Goal: Information Seeking & Learning: Learn about a topic

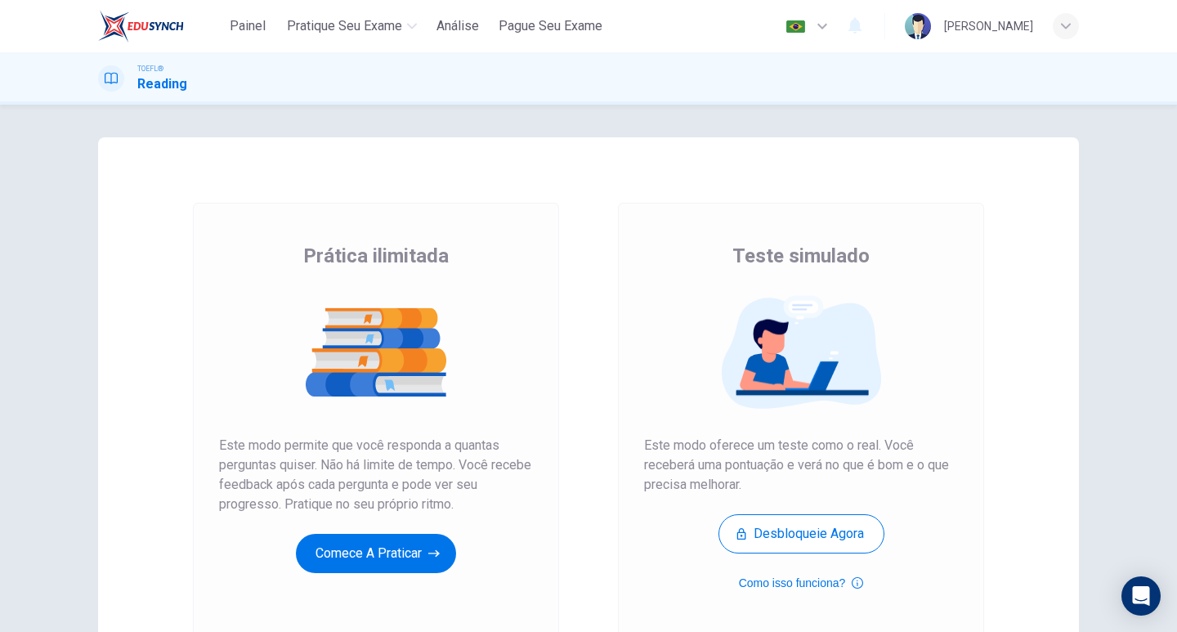
click at [415, 521] on div "Prática ilimitada Este modo permite que você responda a quantas perguntas quise…" at bounding box center [376, 408] width 314 height 330
click at [428, 555] on icon "button" at bounding box center [433, 553] width 11 height 16
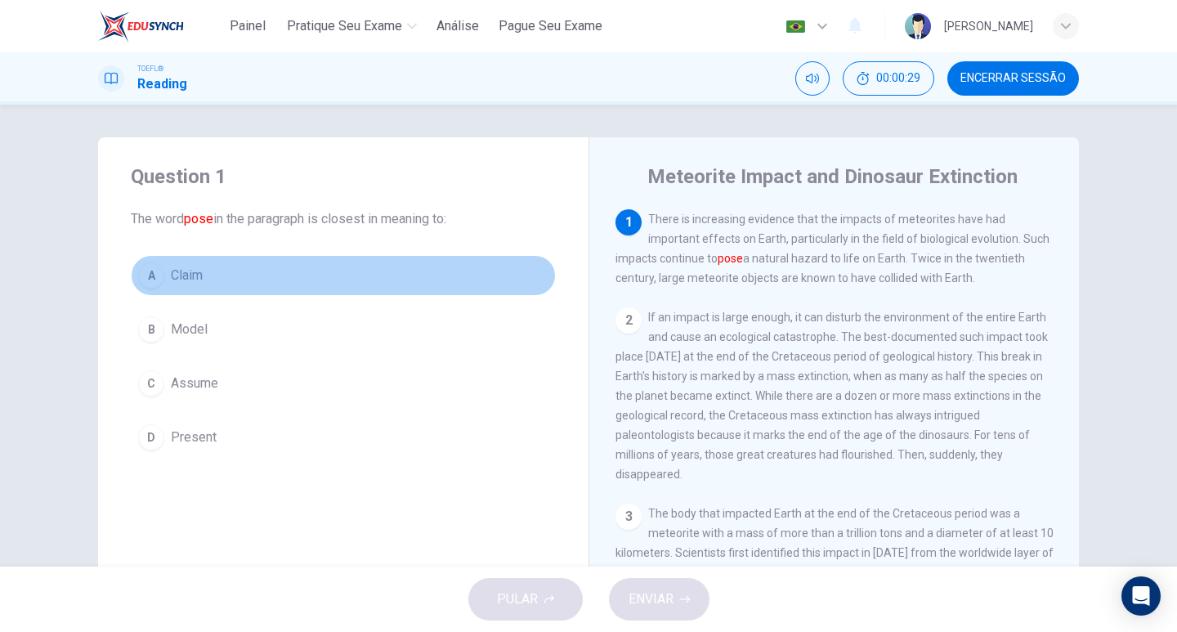
click at [188, 278] on span "Claim" at bounding box center [187, 276] width 32 height 20
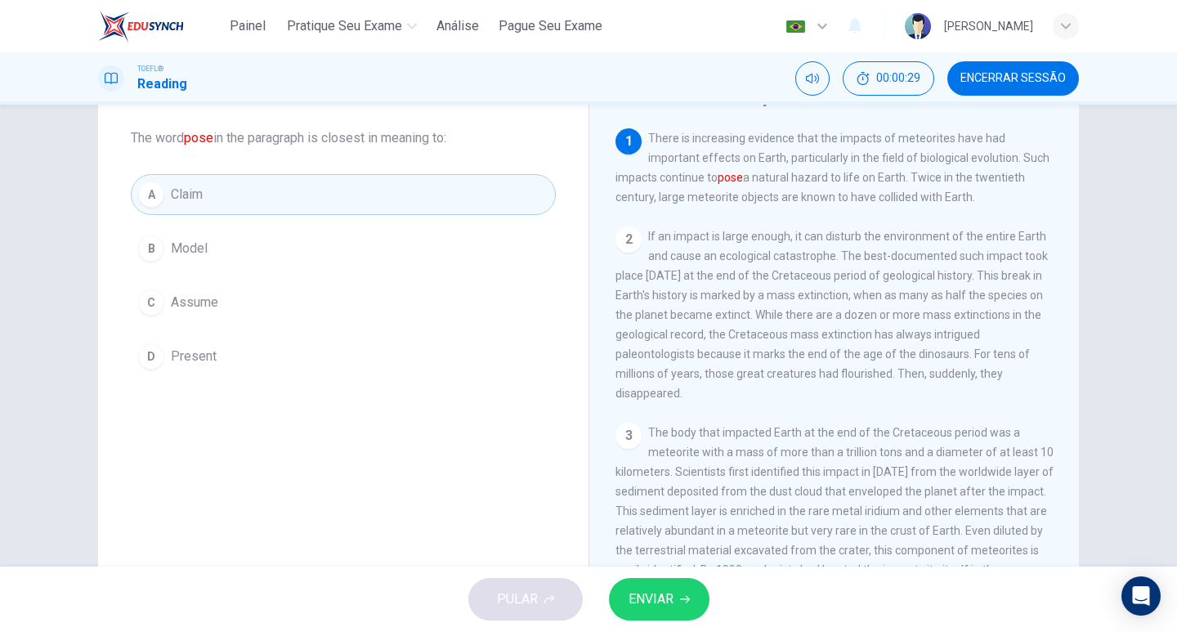
scroll to position [82, 0]
click at [700, 597] on button "ENVIAR" at bounding box center [659, 599] width 101 height 42
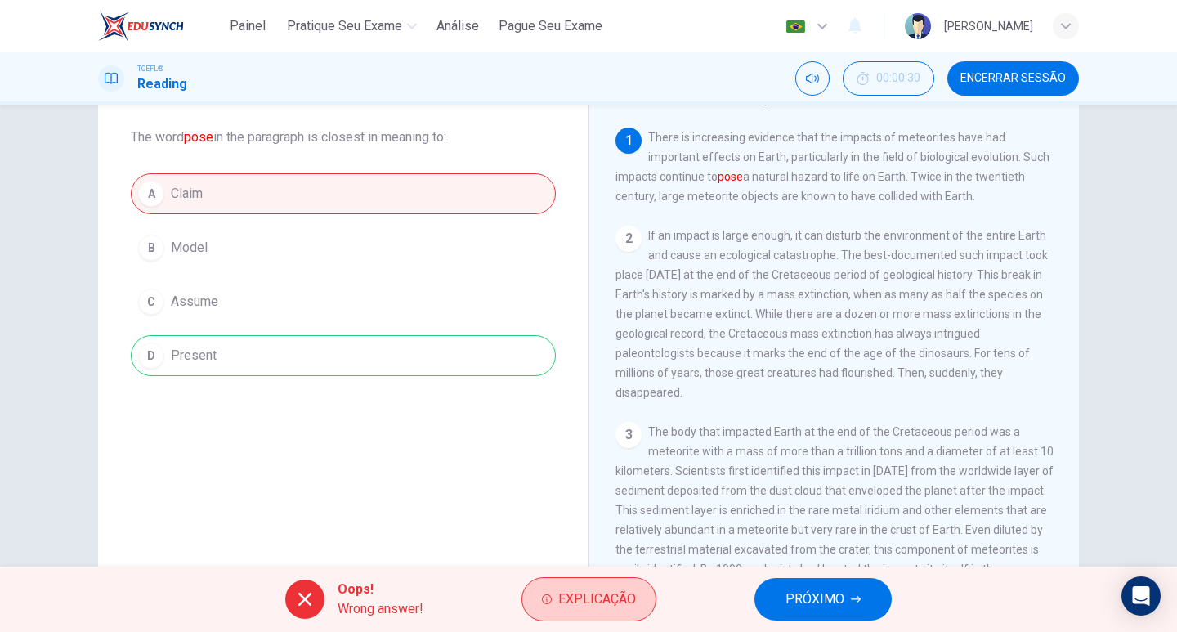
click at [584, 603] on span "Explicação" at bounding box center [597, 599] width 78 height 23
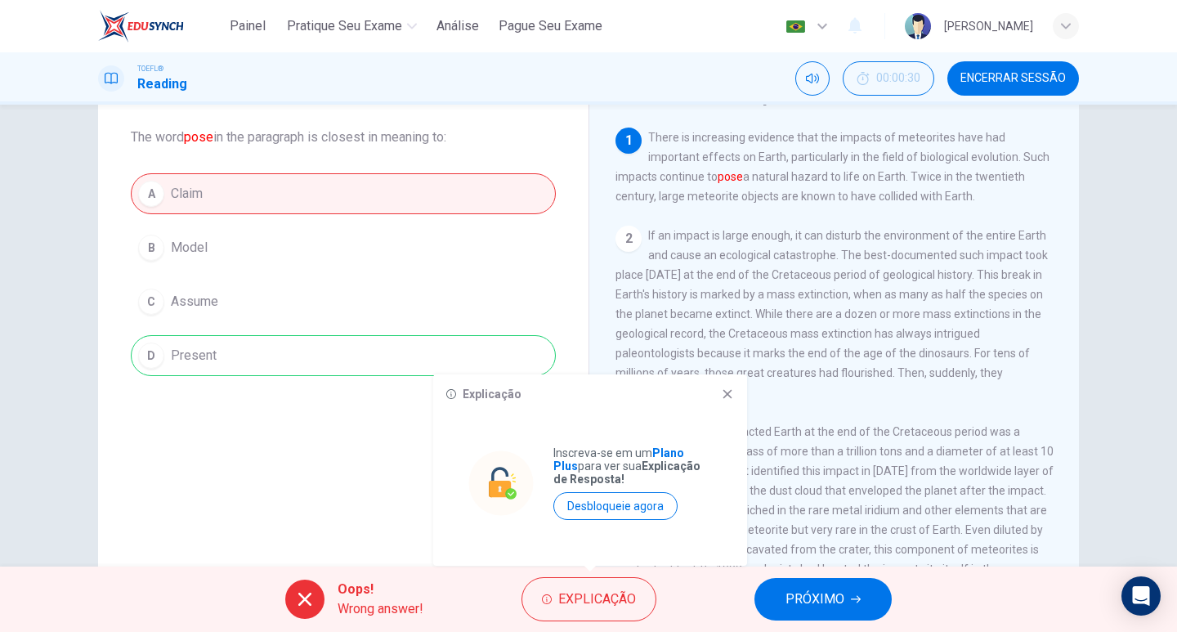
click at [721, 391] on icon at bounding box center [727, 393] width 13 height 13
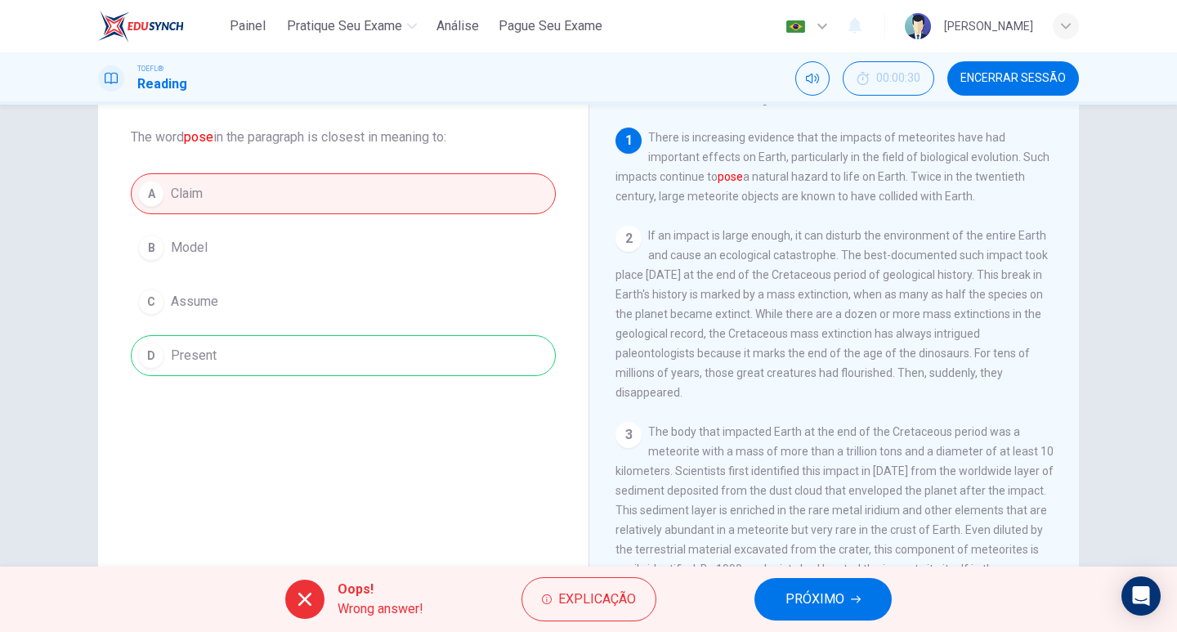
scroll to position [0, 0]
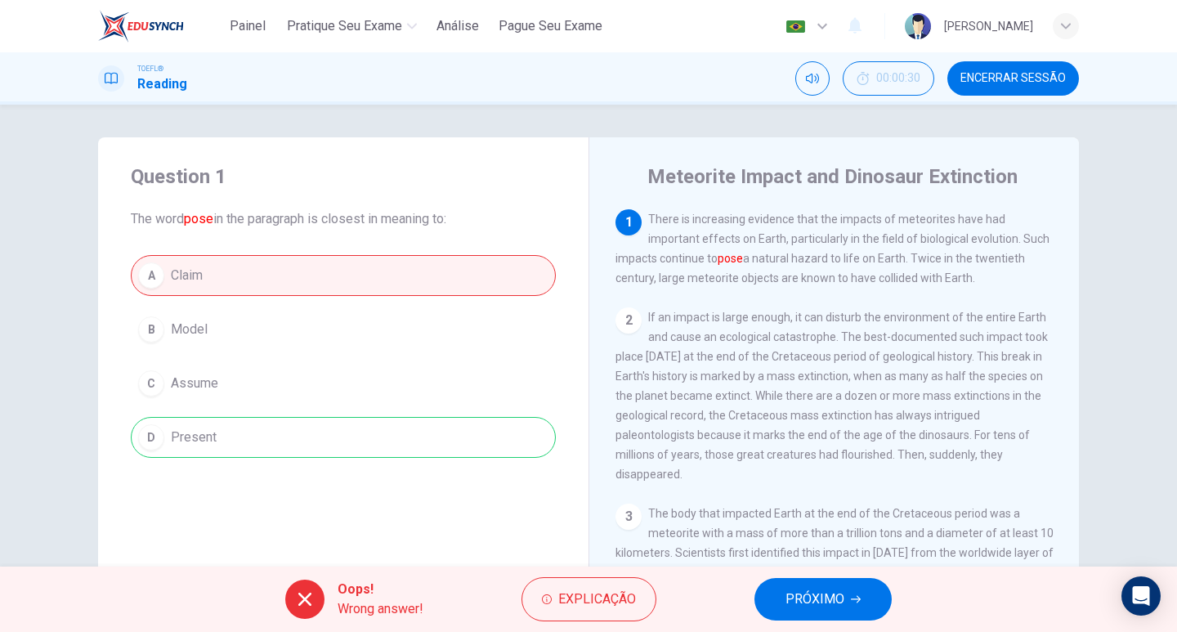
click at [811, 598] on span "PRÓXIMO" at bounding box center [814, 599] width 59 height 23
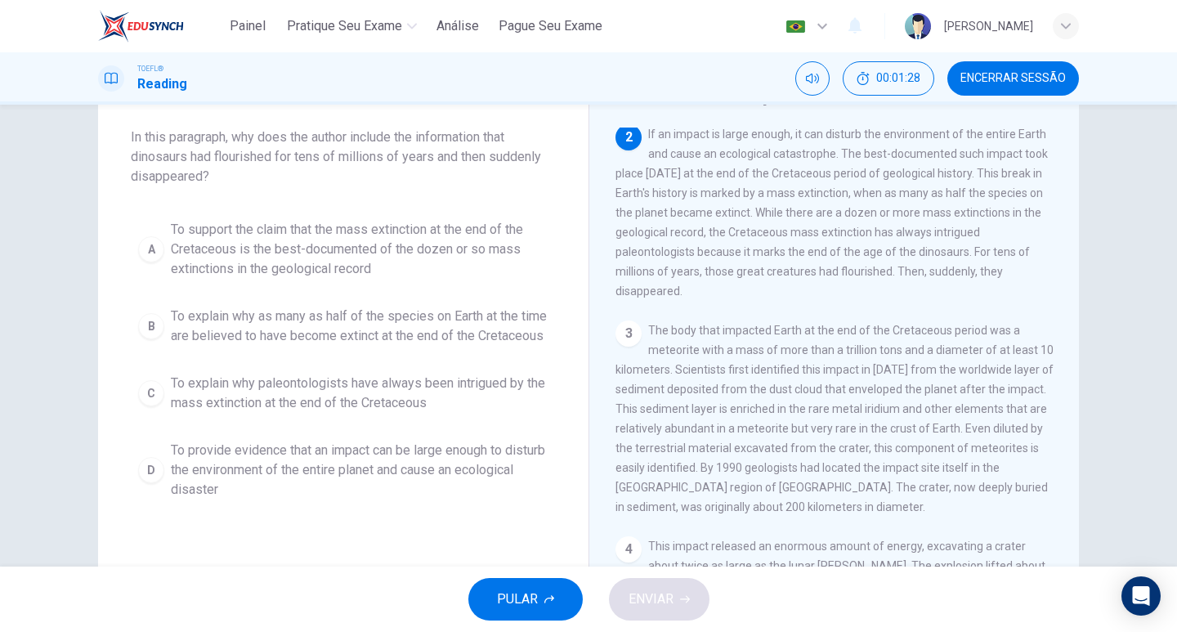
scroll to position [172, 0]
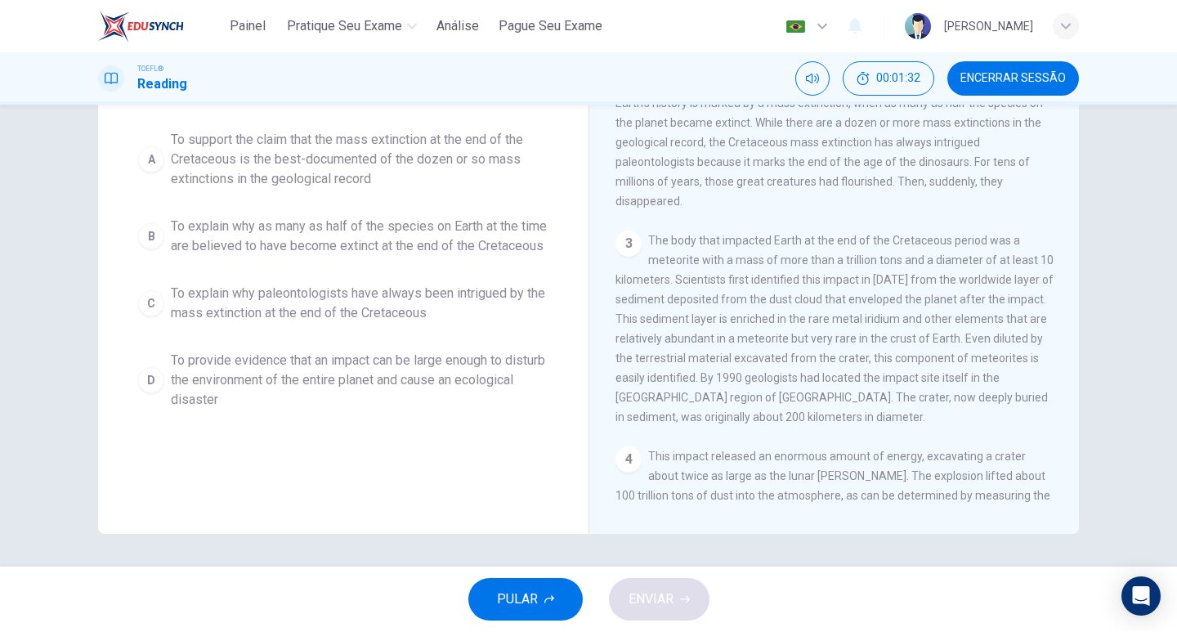
click at [271, 391] on span "To provide evidence that an impact can be large enough to disturb the environme…" at bounding box center [360, 380] width 378 height 59
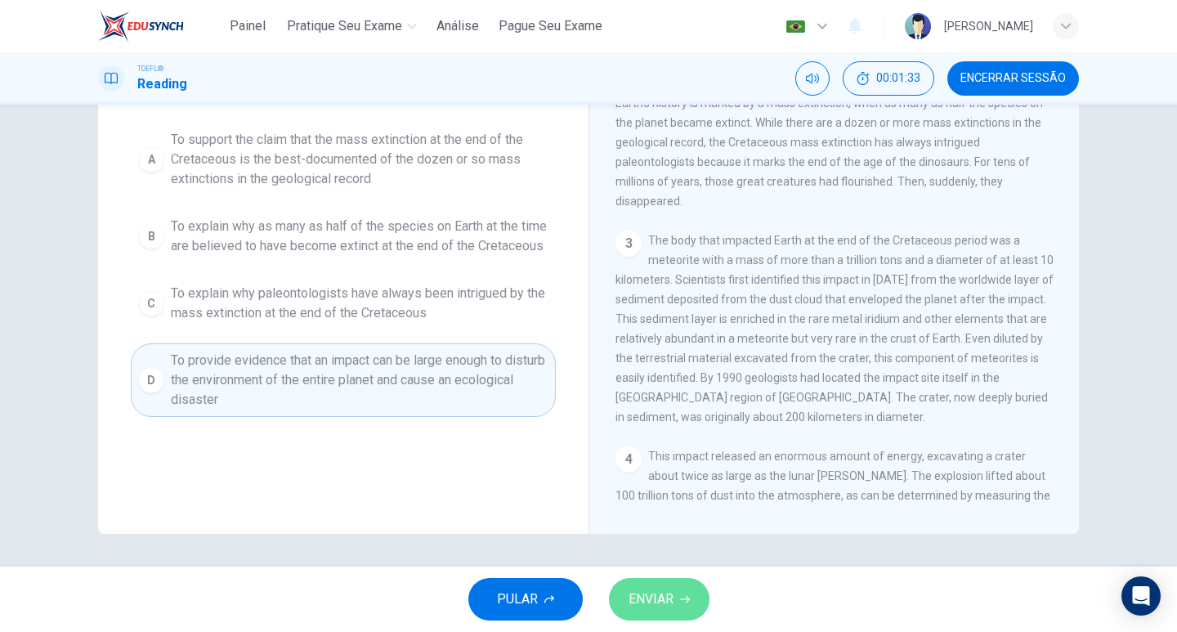
click at [655, 589] on span "ENVIAR" at bounding box center [650, 599] width 45 height 23
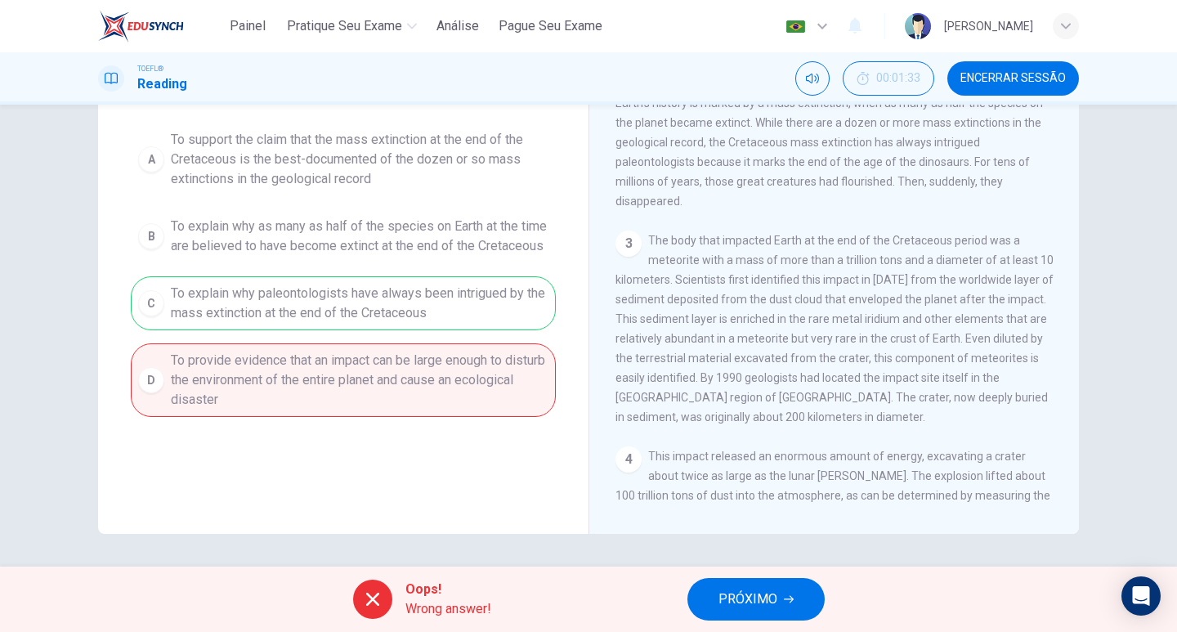
click at [776, 609] on span "PRÓXIMO" at bounding box center [747, 599] width 59 height 23
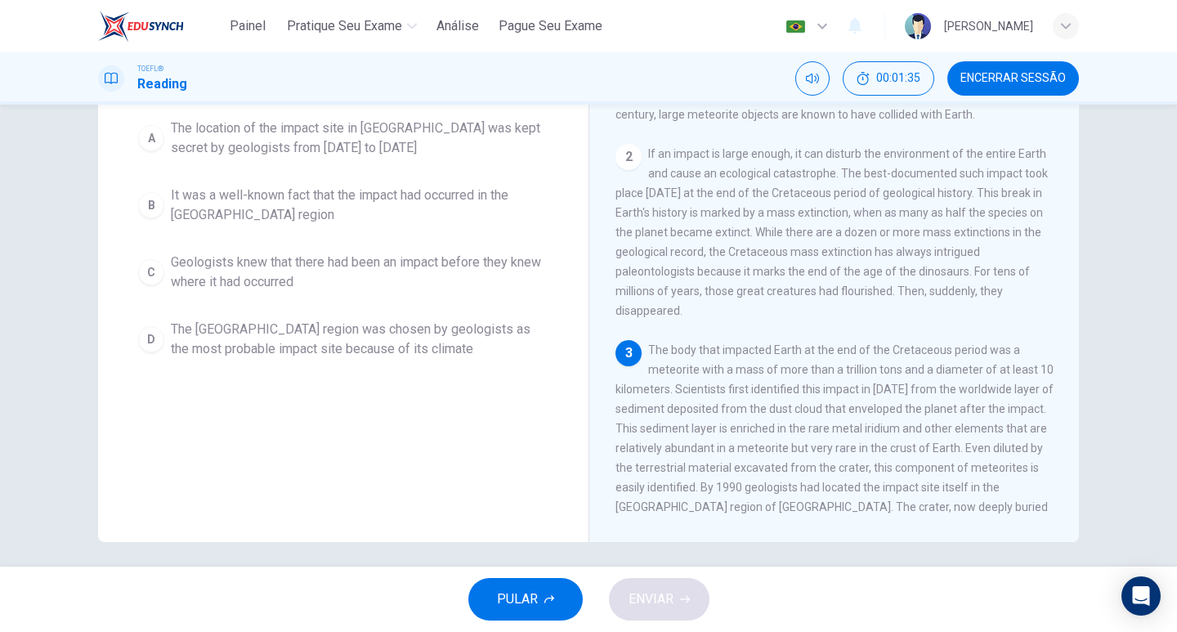
scroll to position [0, 0]
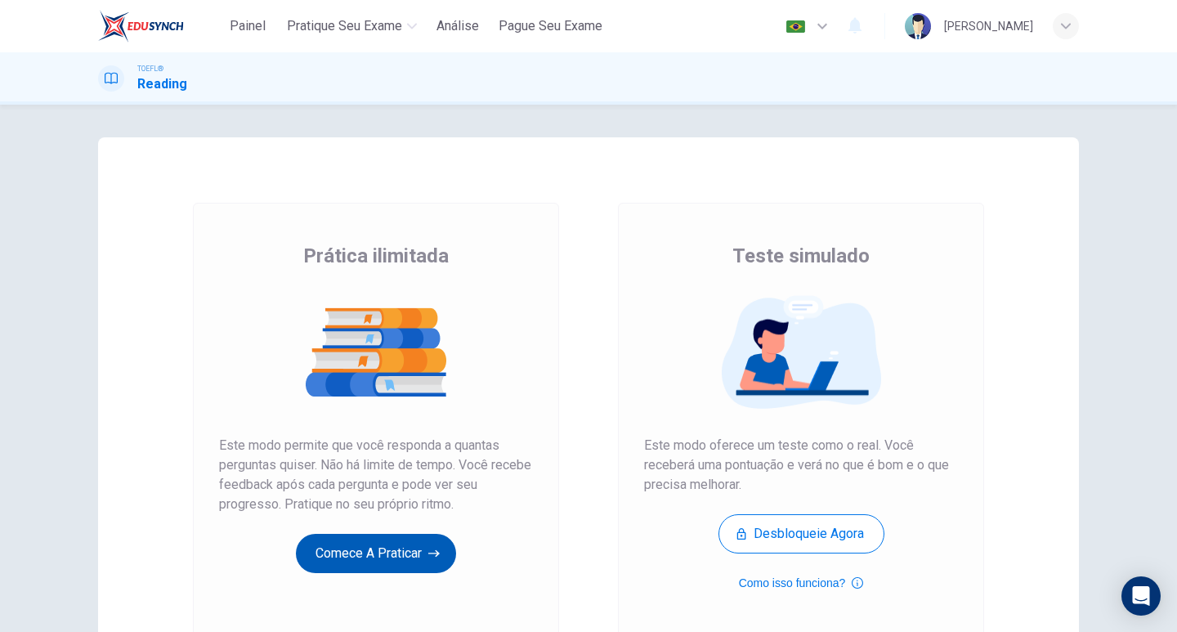
click at [360, 557] on button "Comece a praticar" at bounding box center [376, 553] width 160 height 39
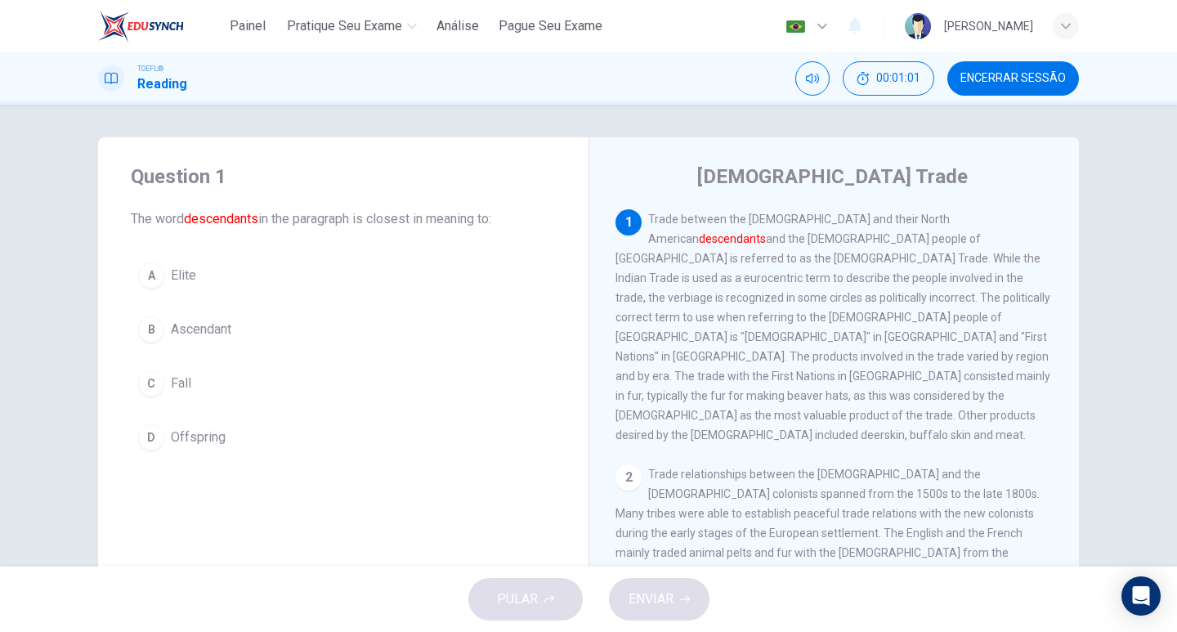
click at [199, 325] on span "Ascendant" at bounding box center [201, 330] width 60 height 20
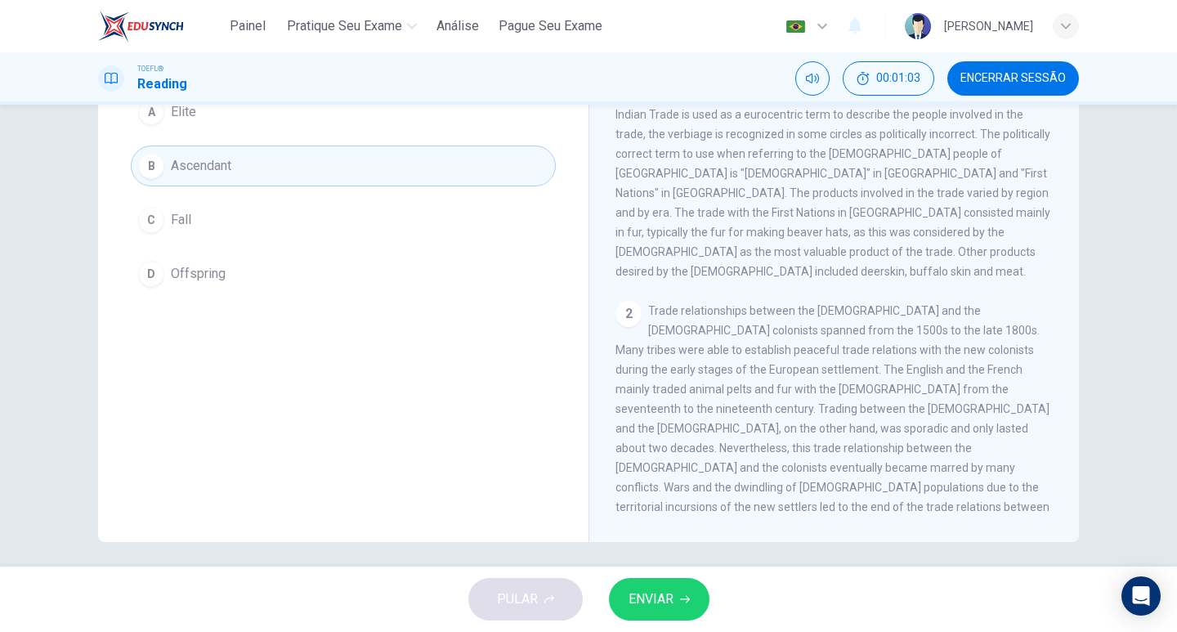
scroll to position [82, 0]
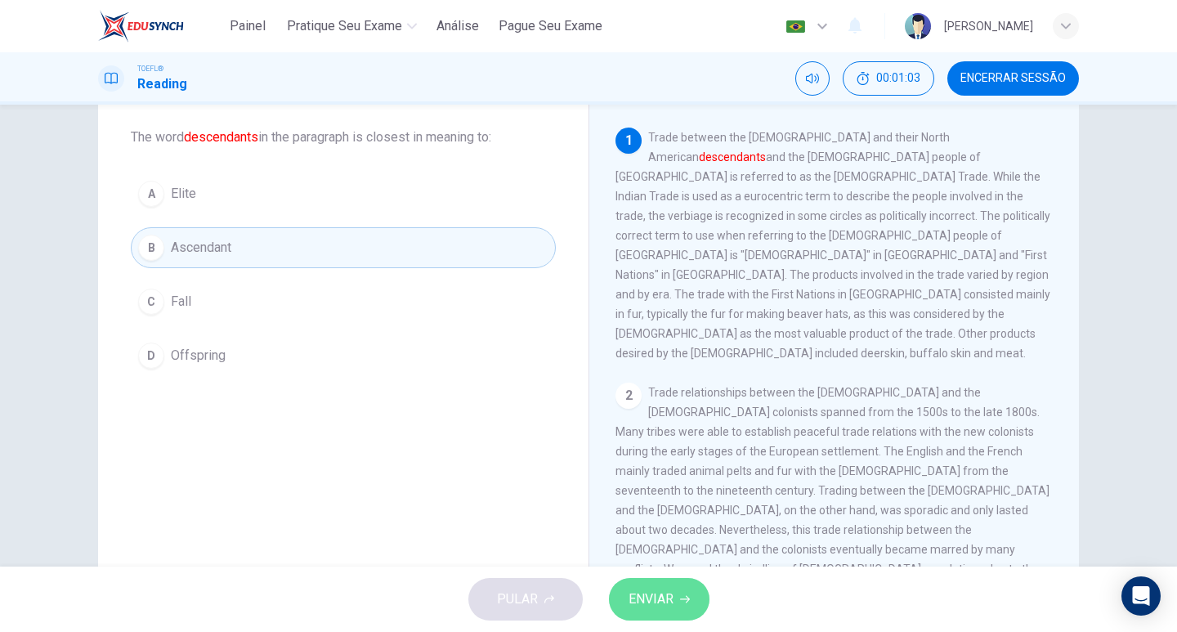
click at [653, 602] on span "ENVIAR" at bounding box center [650, 599] width 45 height 23
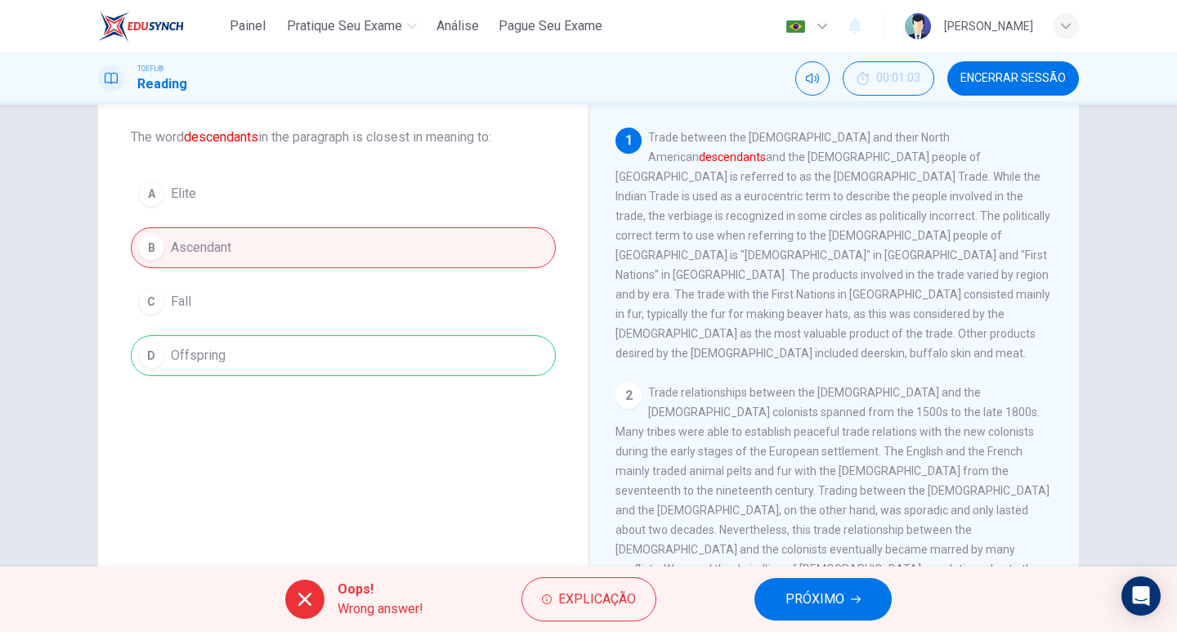
click at [289, 360] on div "A Elite B Ascendant C Fall D Offspring" at bounding box center [343, 274] width 425 height 203
click at [857, 606] on button "PRÓXIMO" at bounding box center [822, 599] width 137 height 42
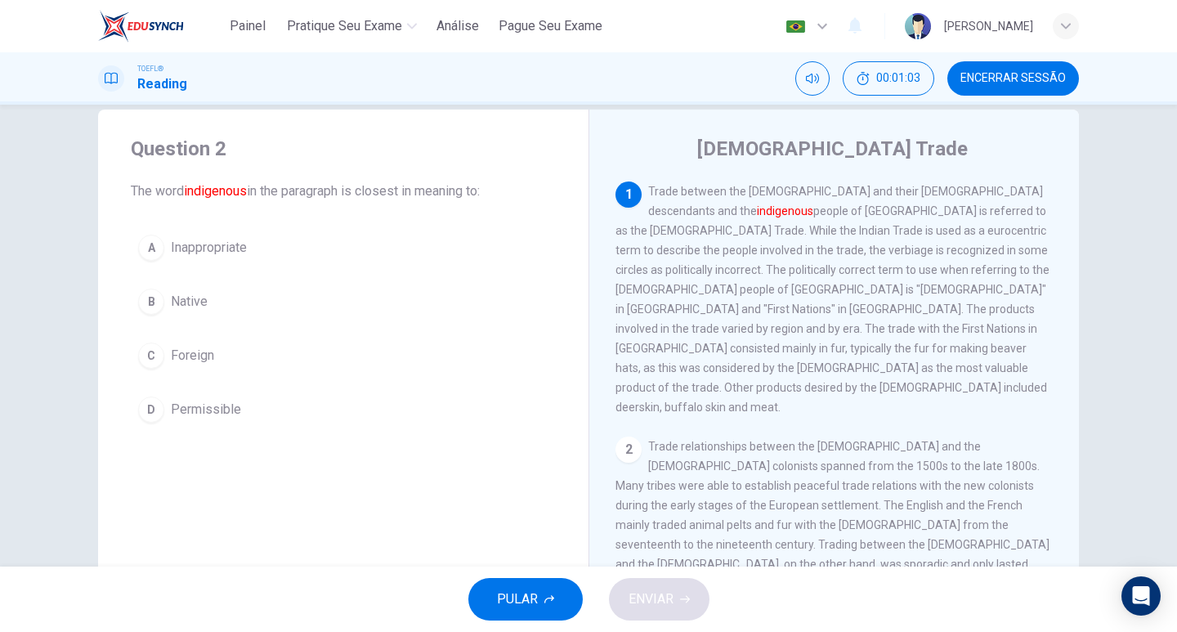
scroll to position [0, 0]
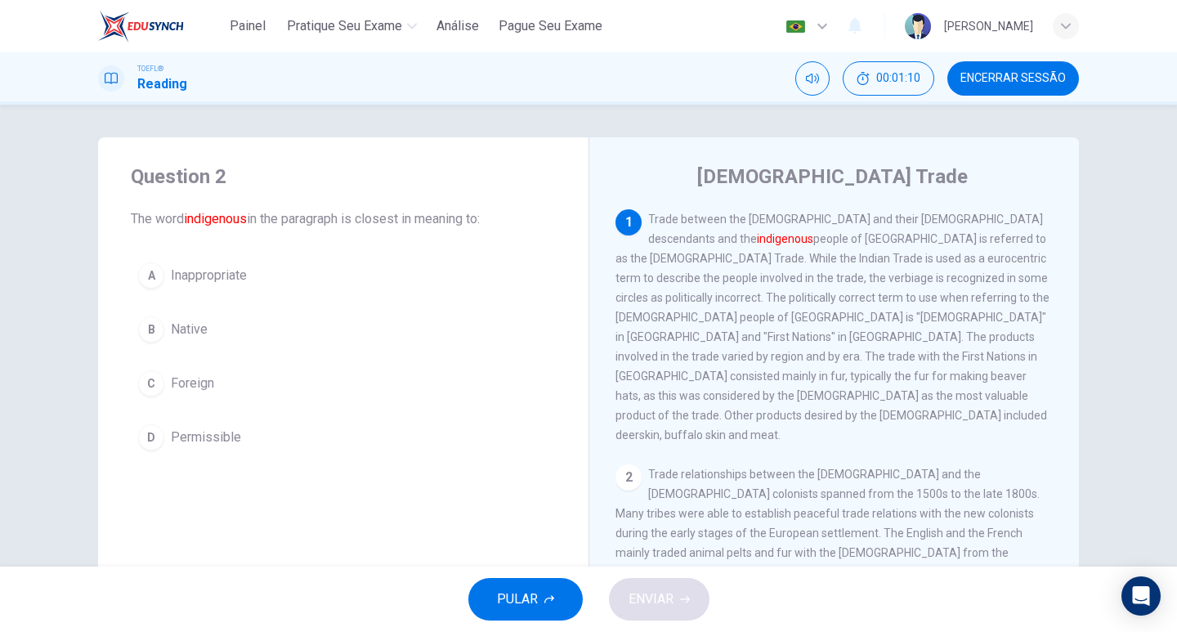
click at [306, 315] on button "B Native" at bounding box center [343, 329] width 425 height 41
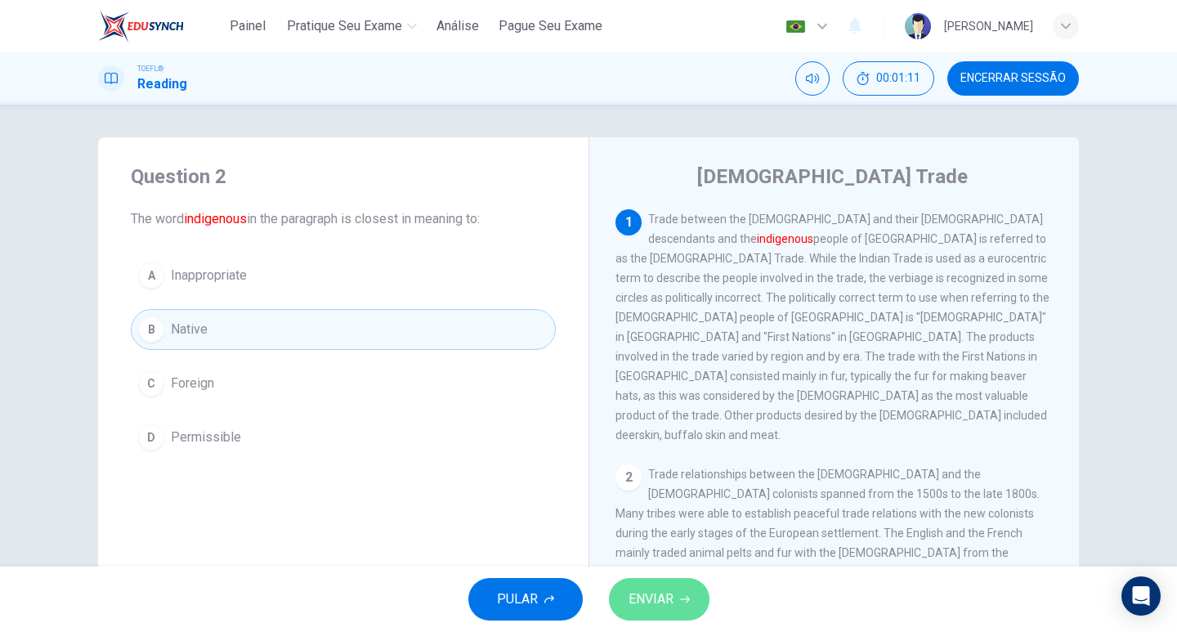
click at [687, 594] on icon "button" at bounding box center [685, 599] width 10 height 10
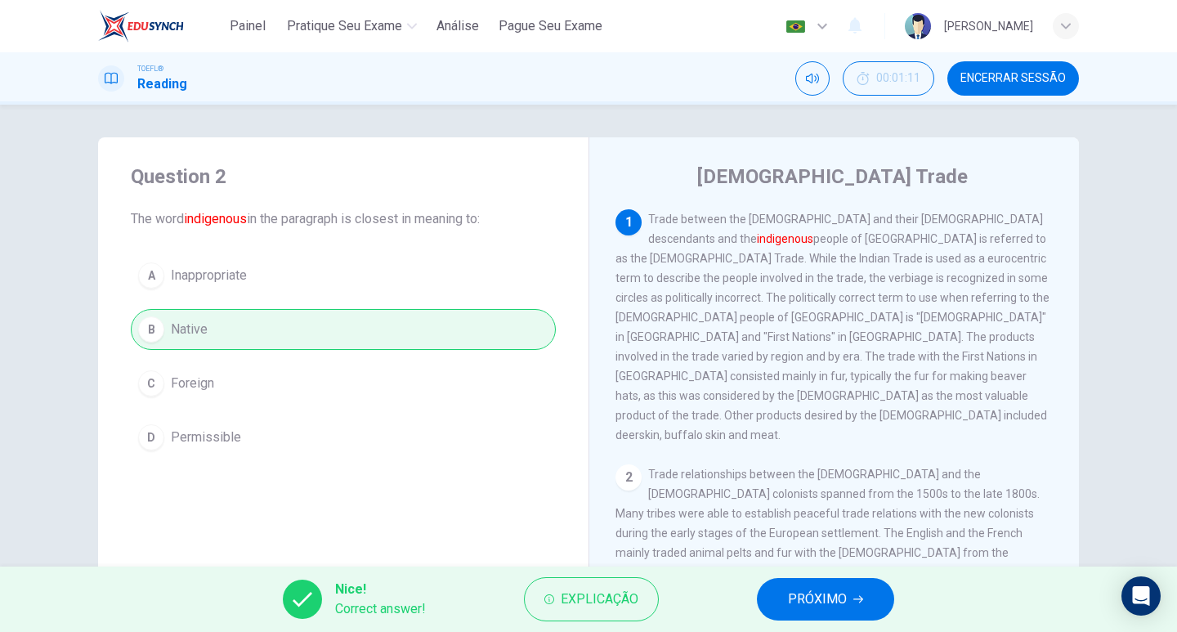
click at [879, 603] on button "PRÓXIMO" at bounding box center [825, 599] width 137 height 42
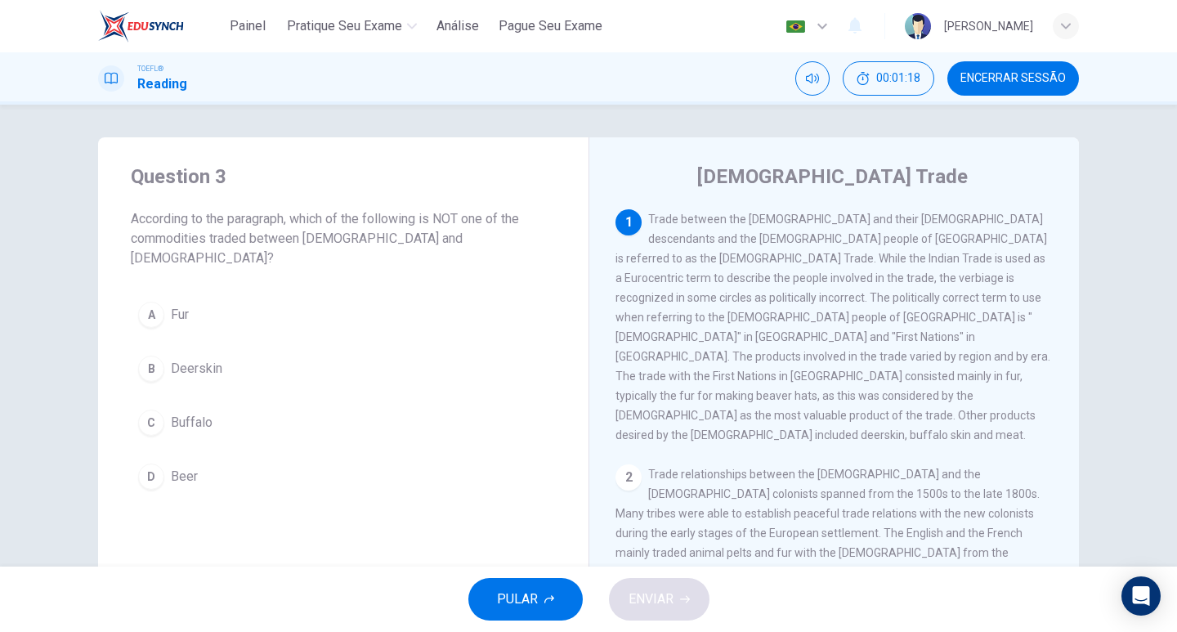
click at [207, 457] on button "D Beer" at bounding box center [343, 476] width 425 height 41
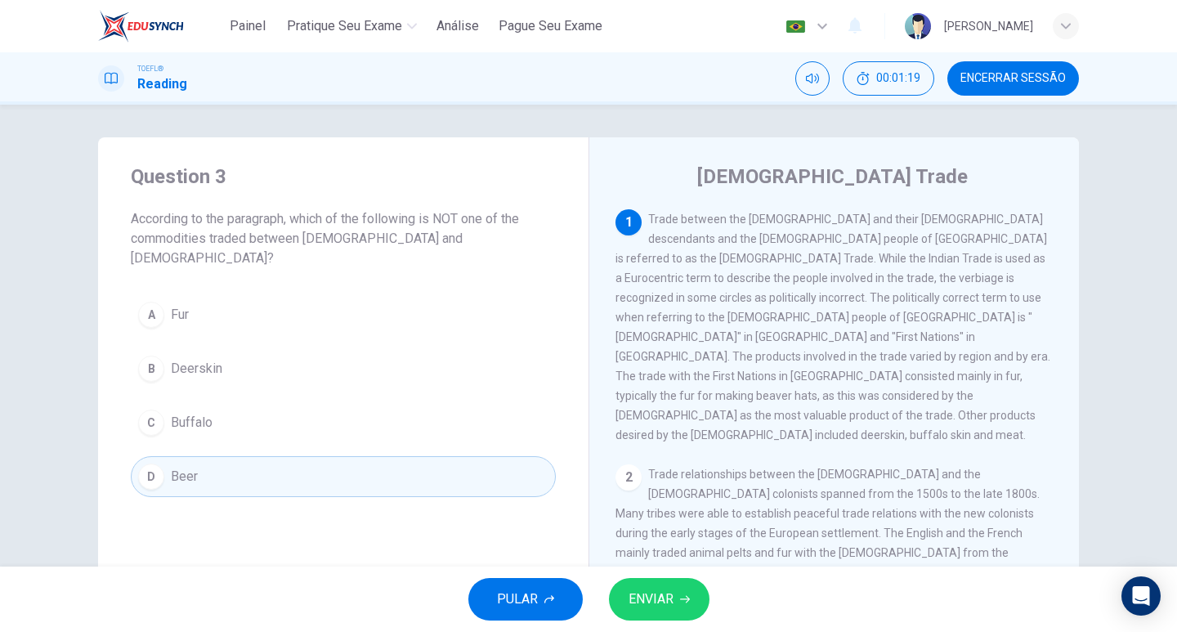
click at [681, 596] on icon "button" at bounding box center [685, 599] width 10 height 10
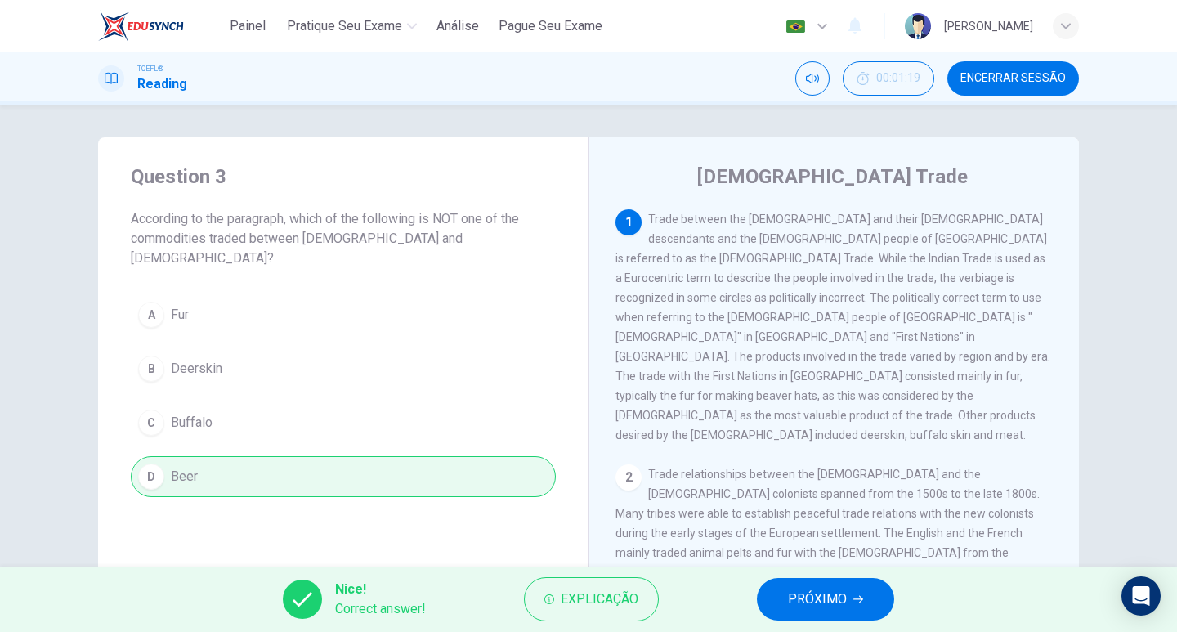
click at [821, 595] on span "PRÓXIMO" at bounding box center [817, 599] width 59 height 23
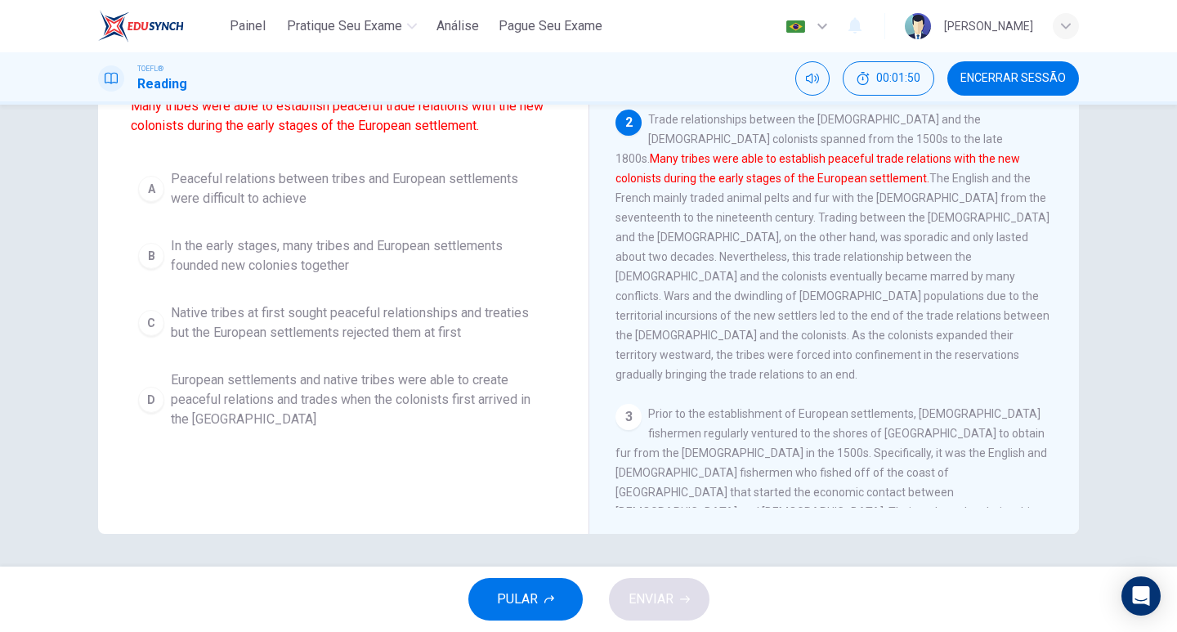
scroll to position [90, 0]
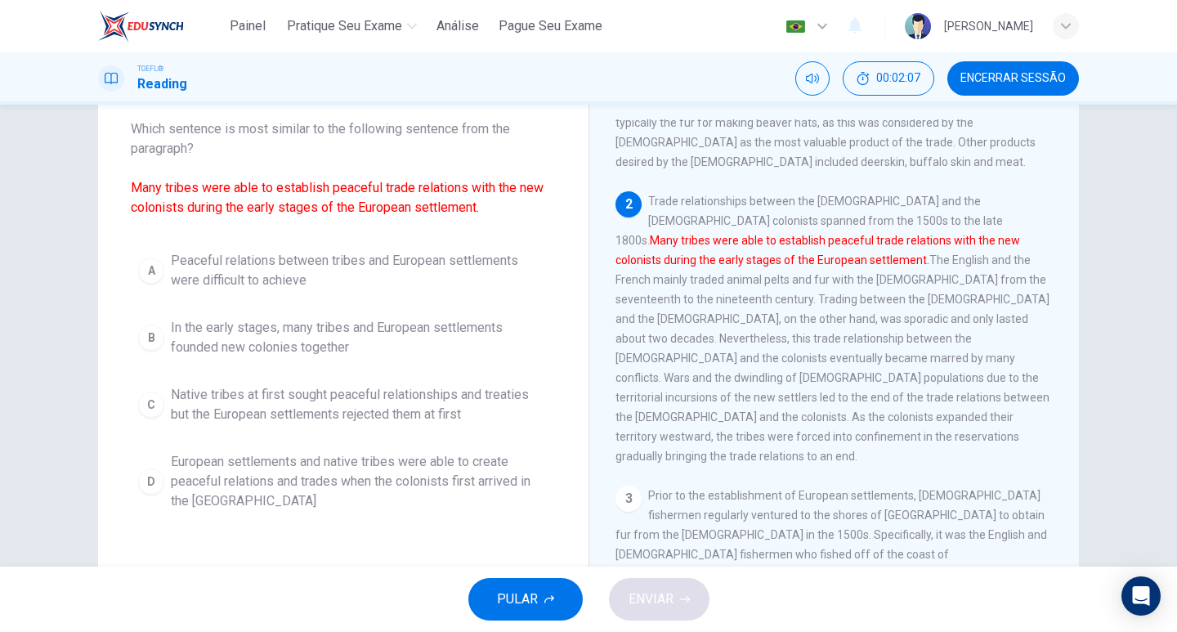
click at [433, 478] on span "European settlements and native tribes were able to create peaceful relations a…" at bounding box center [360, 481] width 378 height 59
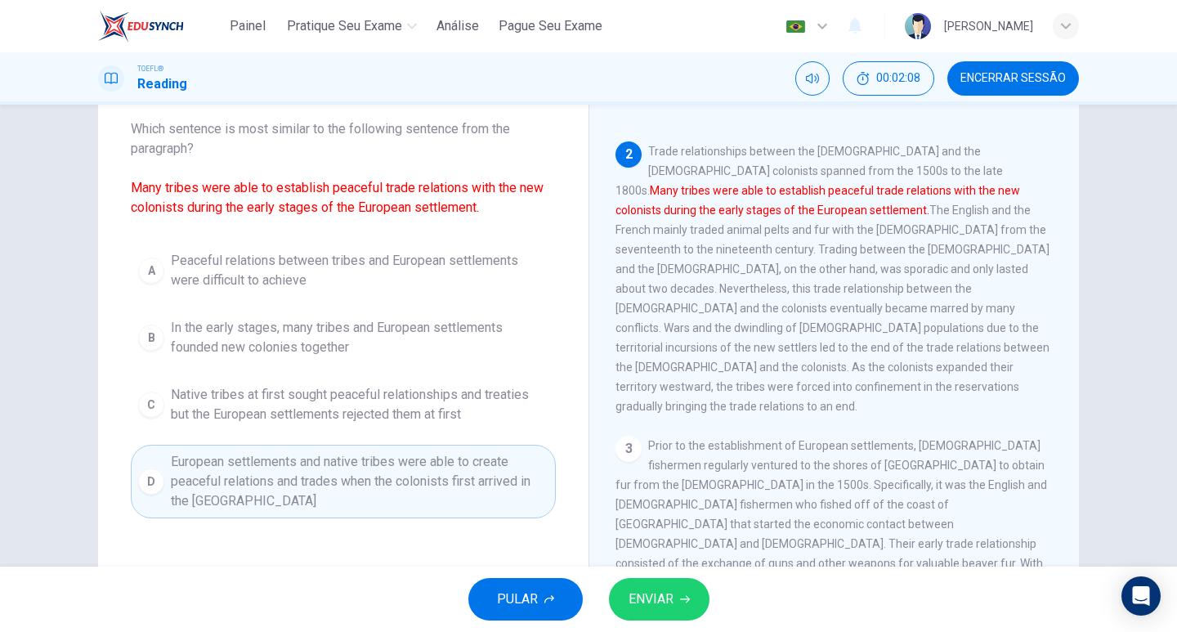
scroll to position [347, 0]
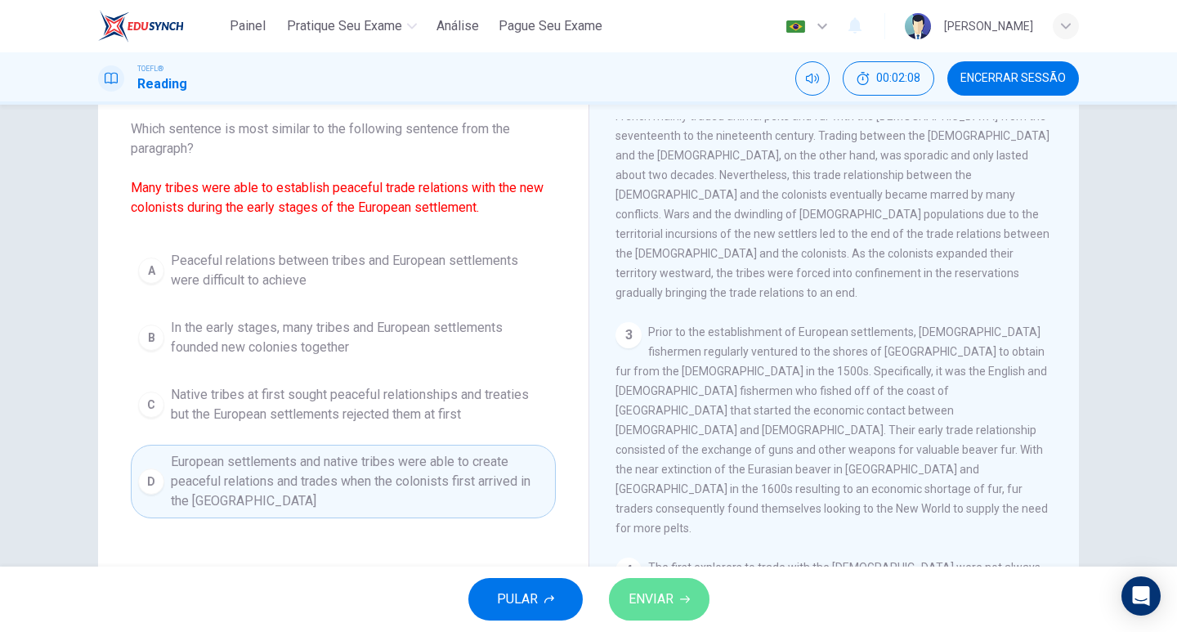
click at [673, 609] on span "ENVIAR" at bounding box center [650, 599] width 45 height 23
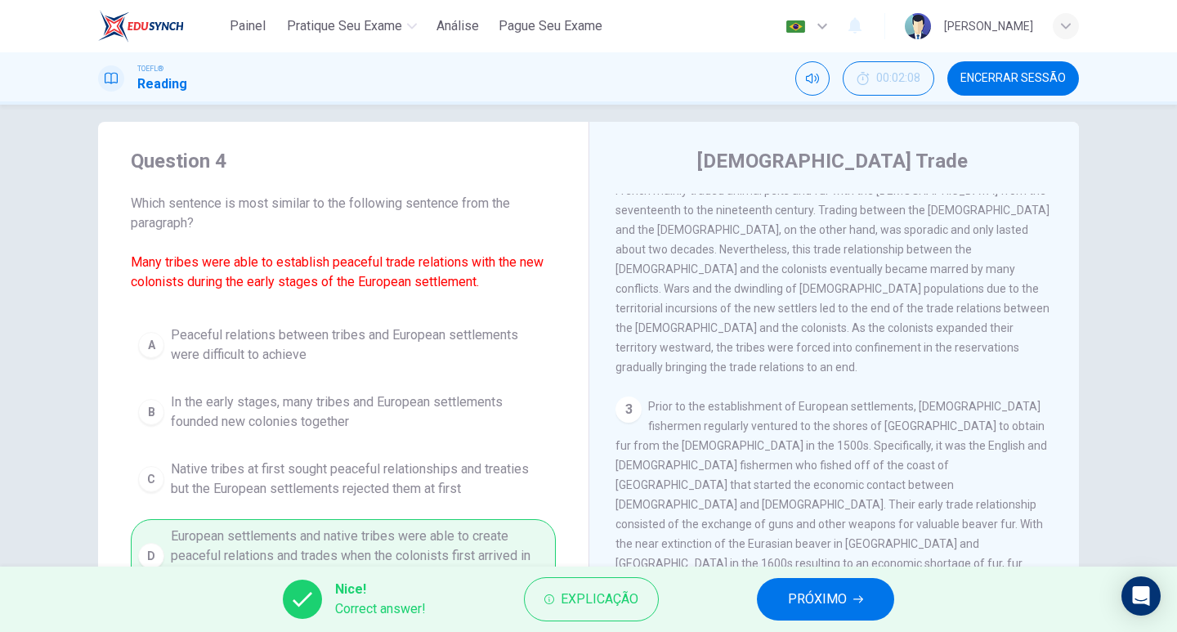
scroll to position [0, 0]
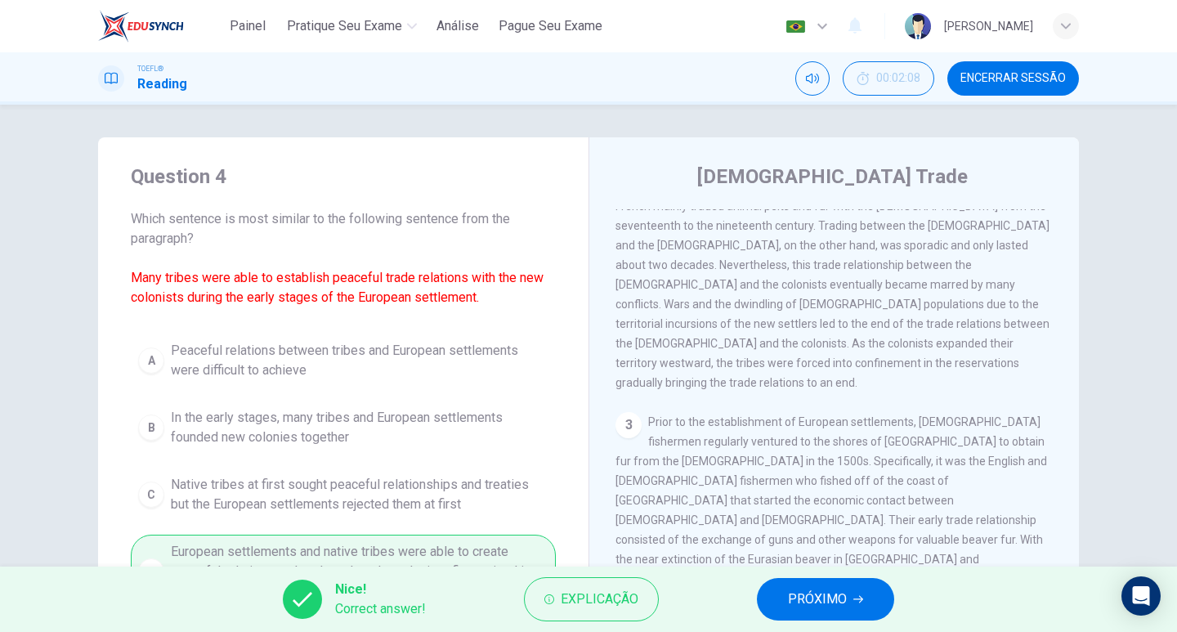
click at [852, 593] on button "PRÓXIMO" at bounding box center [825, 599] width 137 height 42
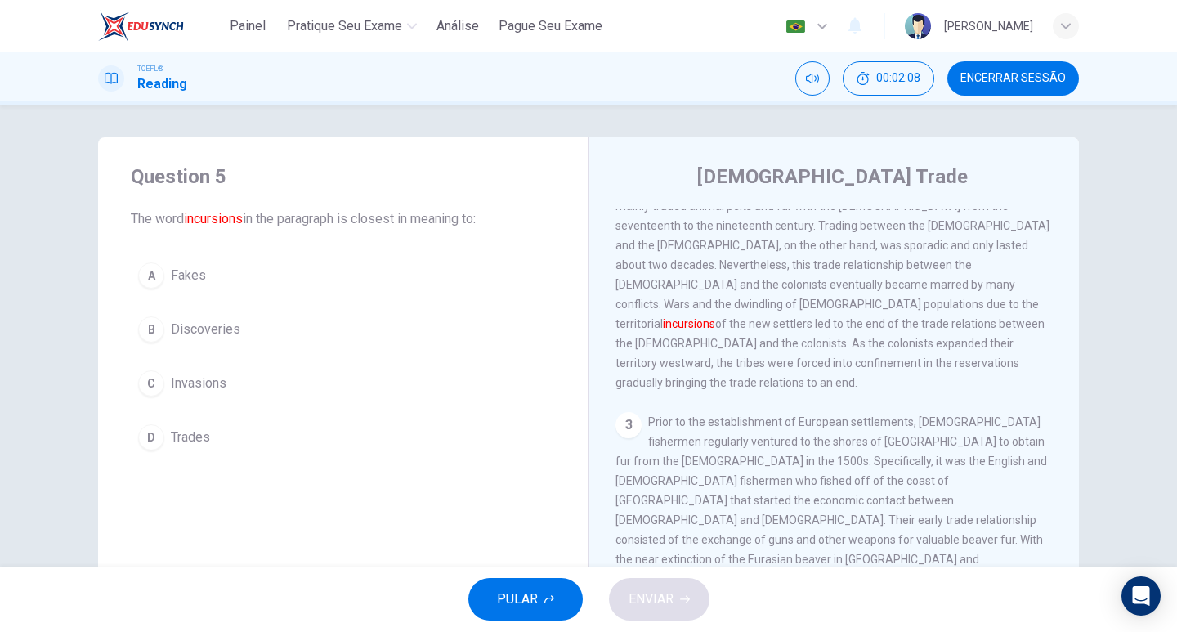
scroll to position [244, 0]
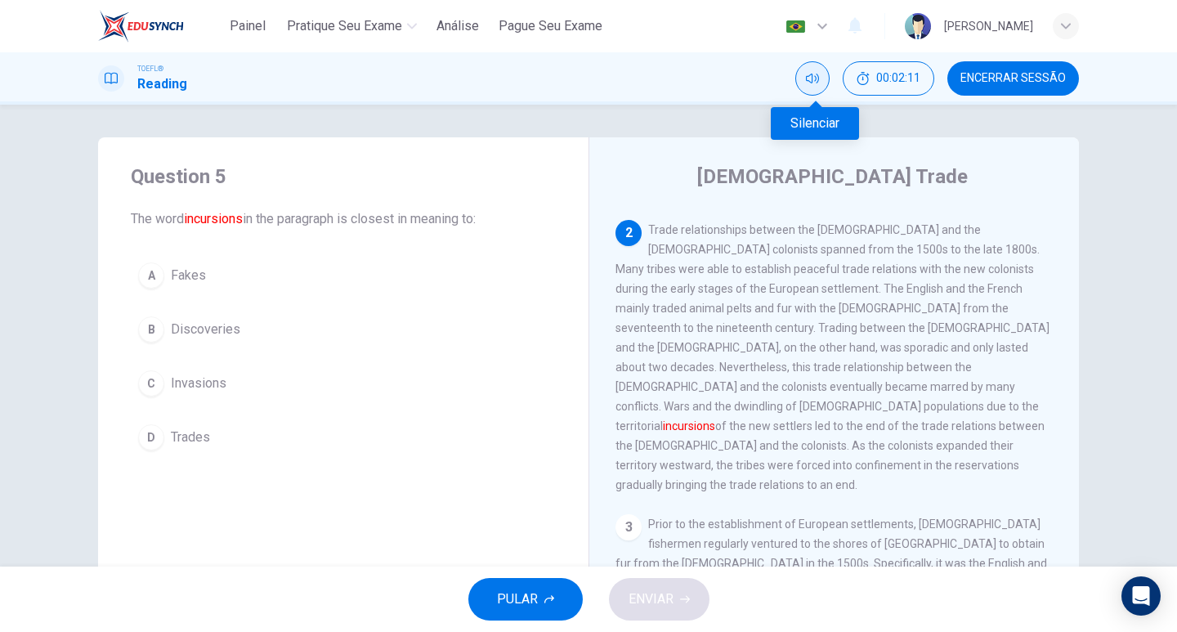
click at [824, 84] on button "Silenciar" at bounding box center [812, 78] width 34 height 34
click at [184, 375] on span "Invasions" at bounding box center [199, 383] width 56 height 20
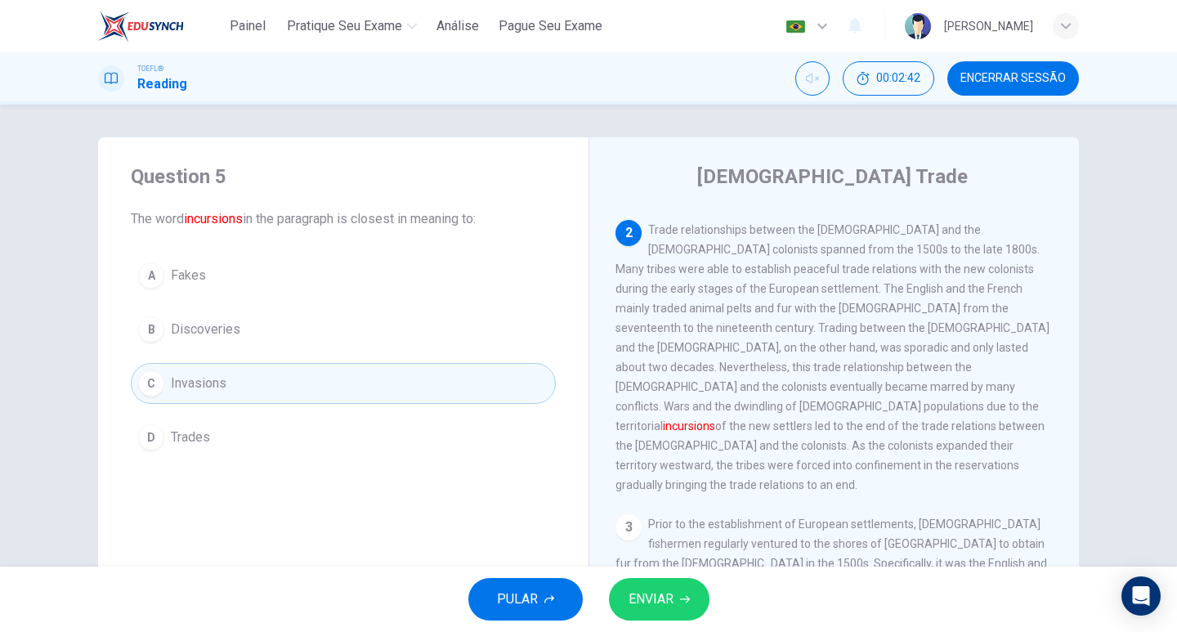
click at [671, 603] on span "ENVIAR" at bounding box center [650, 599] width 45 height 23
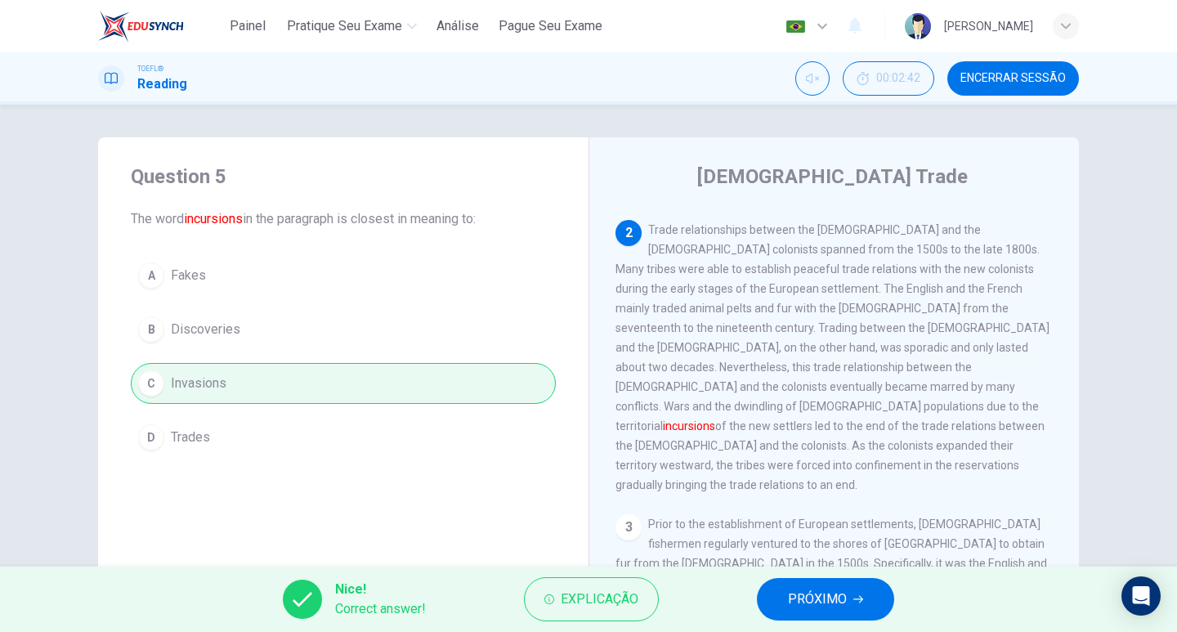
click at [883, 608] on button "PRÓXIMO" at bounding box center [825, 599] width 137 height 42
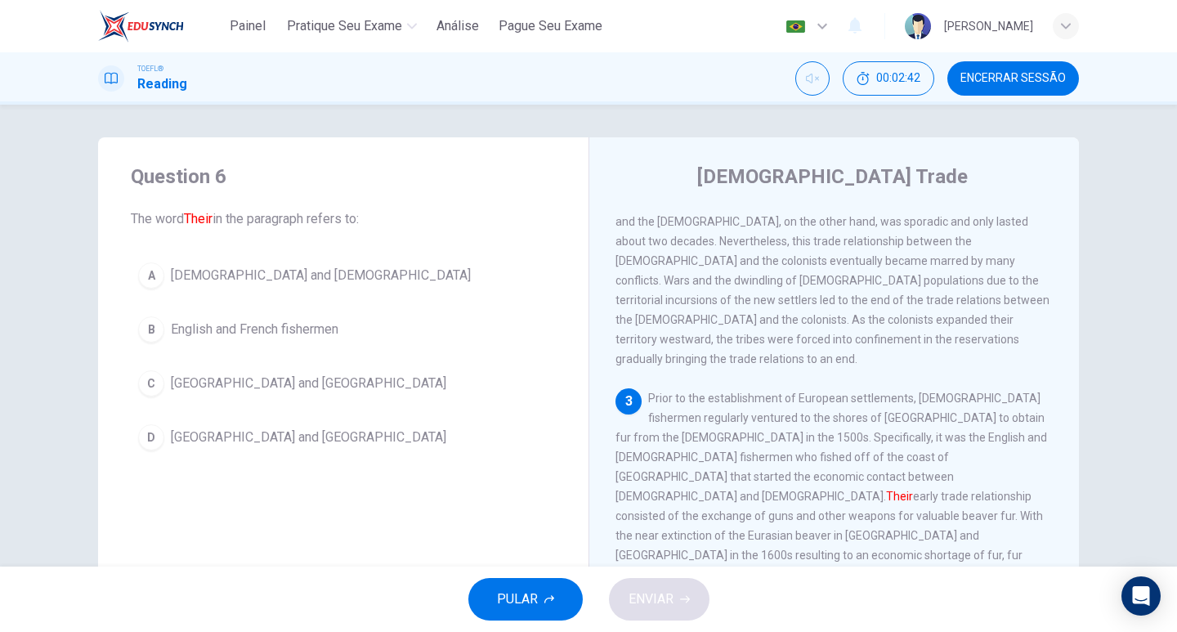
scroll to position [387, 0]
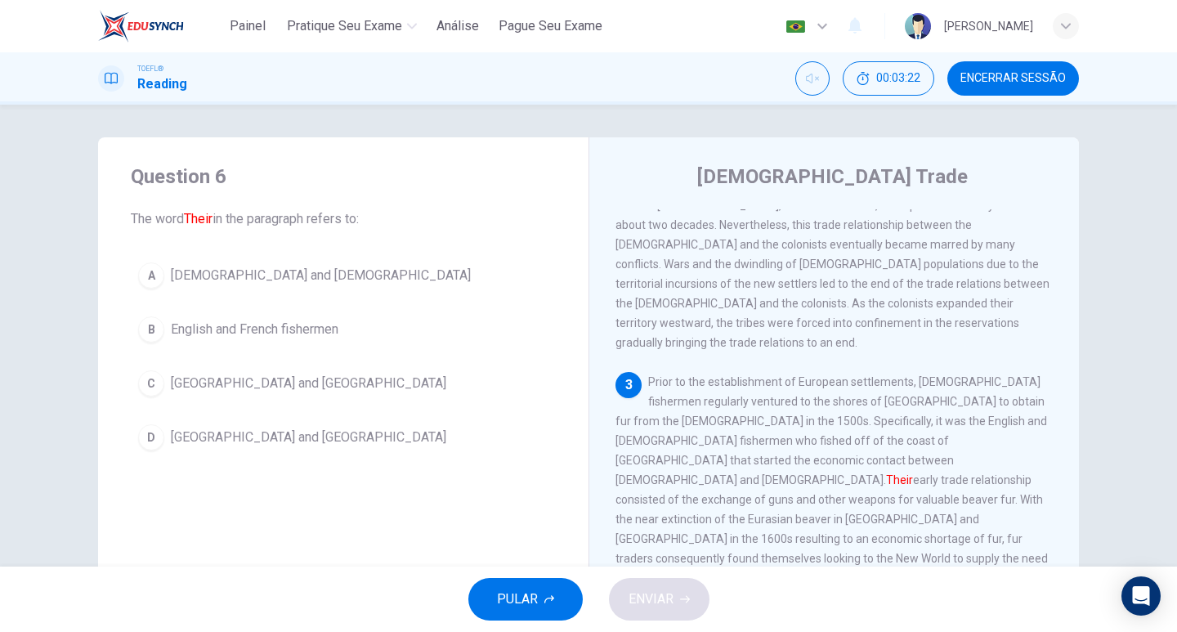
click at [217, 276] on span "[DEMOGRAPHIC_DATA] and [DEMOGRAPHIC_DATA]" at bounding box center [321, 276] width 300 height 20
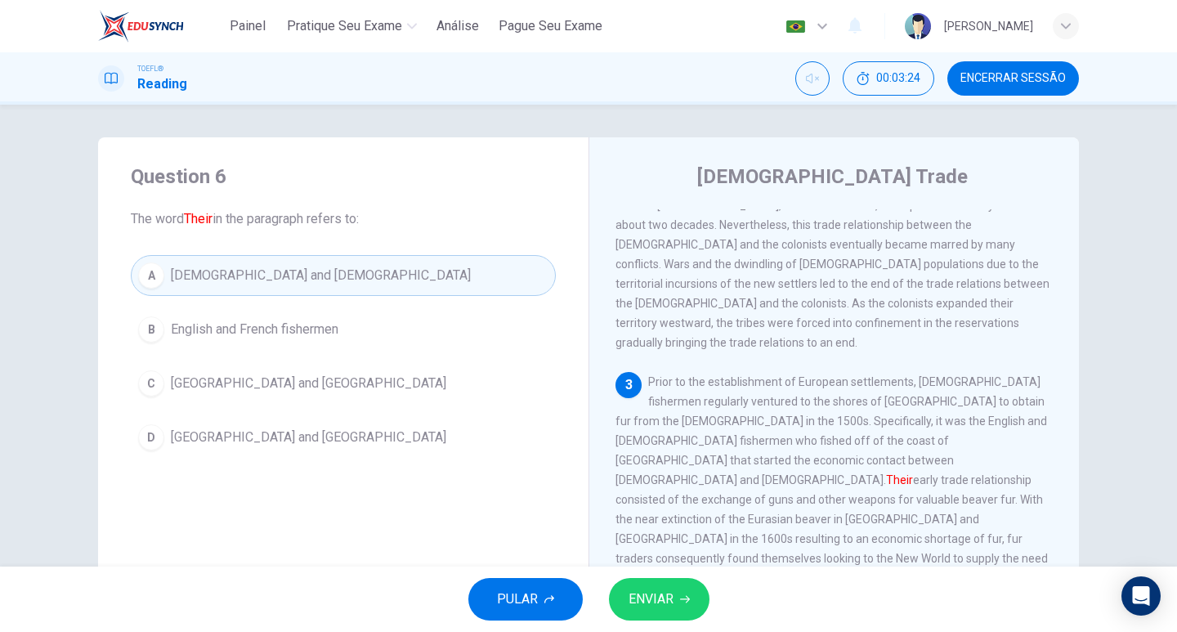
click at [659, 592] on span "ENVIAR" at bounding box center [650, 599] width 45 height 23
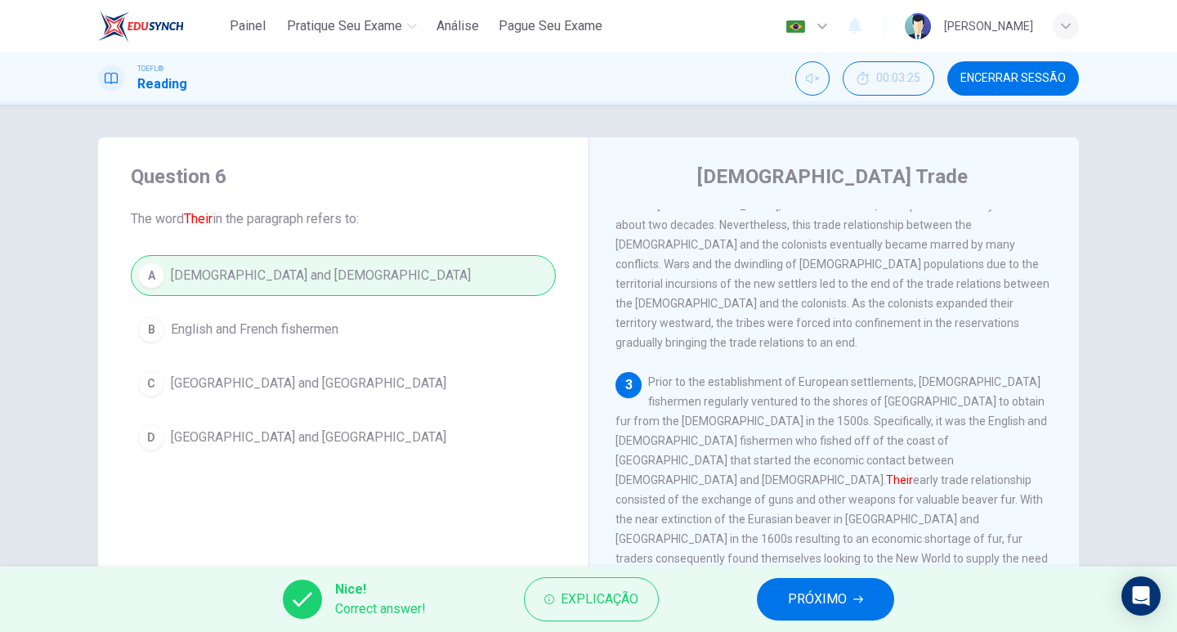
click at [787, 592] on button "PRÓXIMO" at bounding box center [825, 599] width 137 height 42
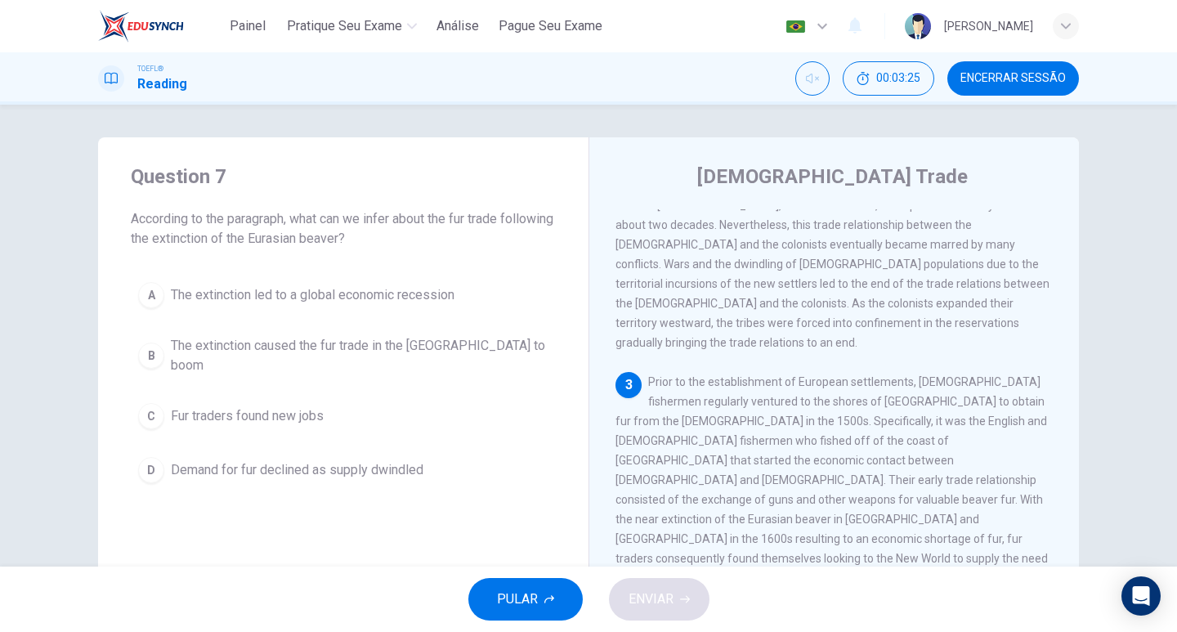
scroll to position [509, 0]
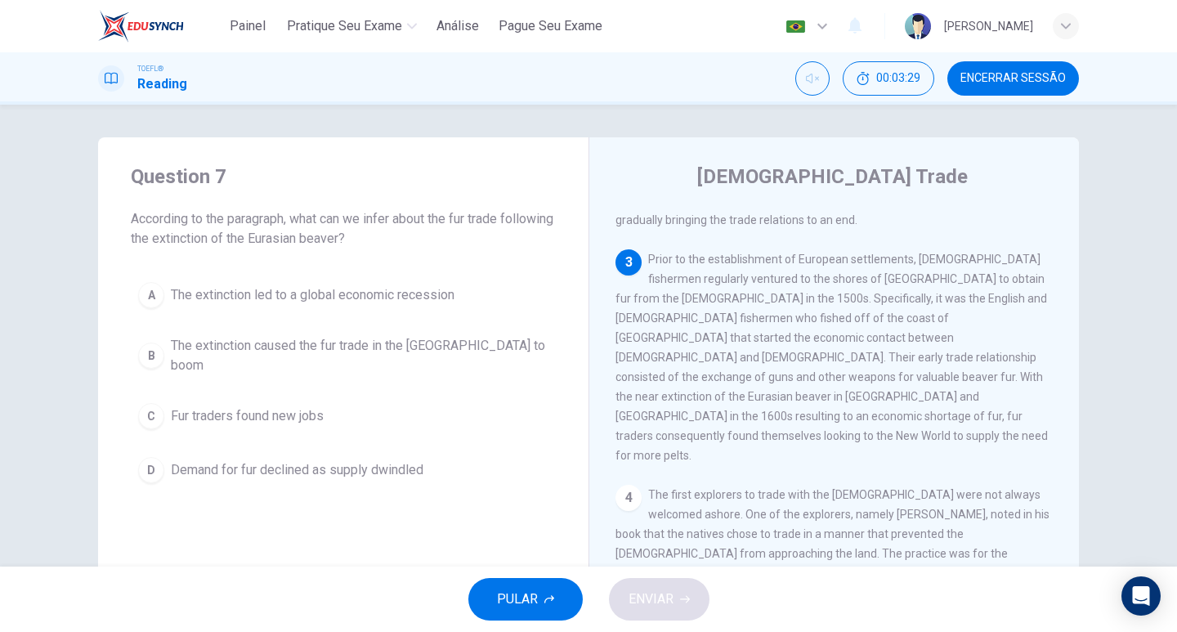
drag, startPoint x: 290, startPoint y: 212, endPoint x: 508, endPoint y: 226, distance: 217.8
click at [521, 233] on span "According to the paragraph, what can we infer about the fur trade following the…" at bounding box center [343, 228] width 425 height 39
click at [502, 221] on span "According to the paragraph, what can we infer about the fur trade following the…" at bounding box center [343, 228] width 425 height 39
click at [405, 342] on span "The extinction caused the fur trade in the [GEOGRAPHIC_DATA] to boom" at bounding box center [360, 355] width 378 height 39
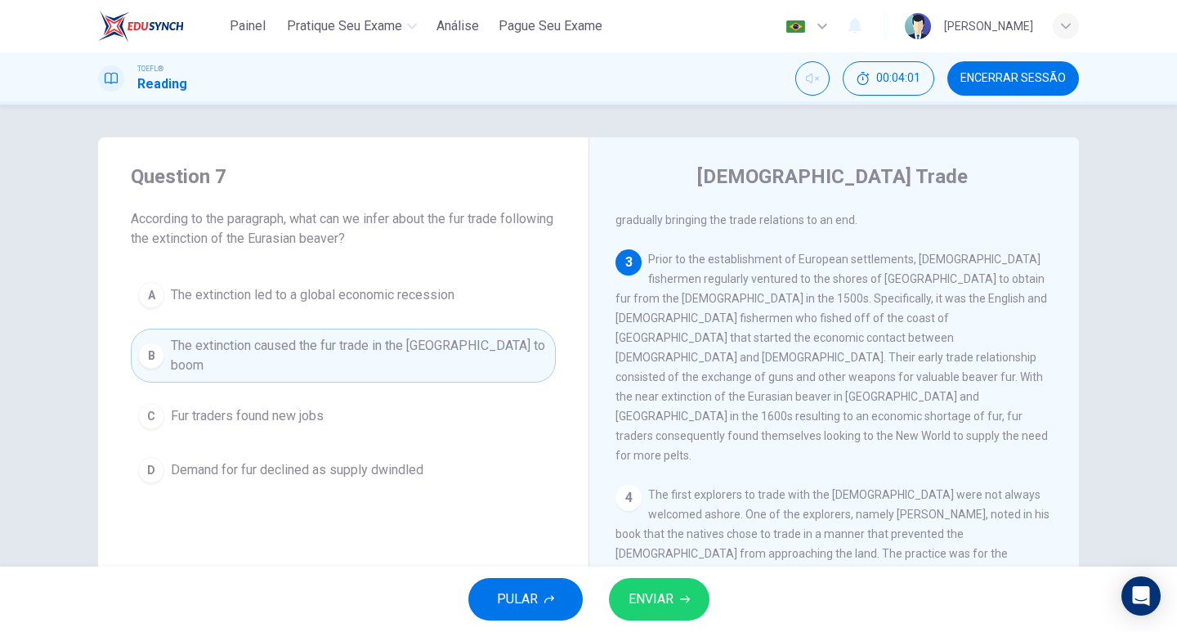
click at [673, 595] on button "ENVIAR" at bounding box center [659, 599] width 101 height 42
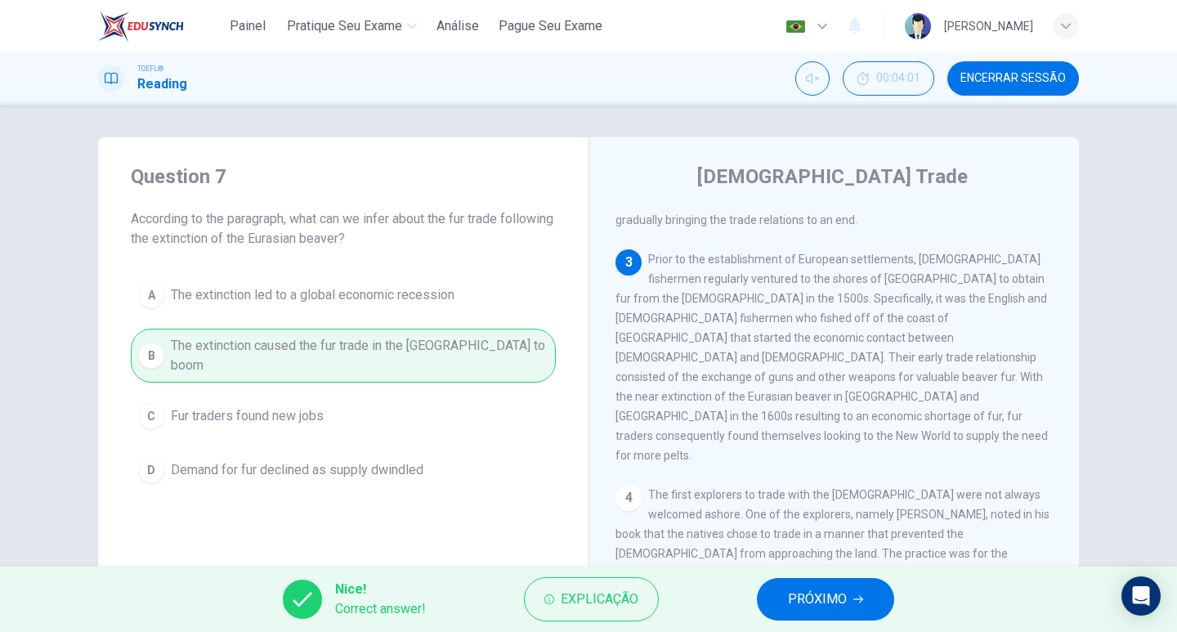
click at [834, 600] on span "PRÓXIMO" at bounding box center [817, 599] width 59 height 23
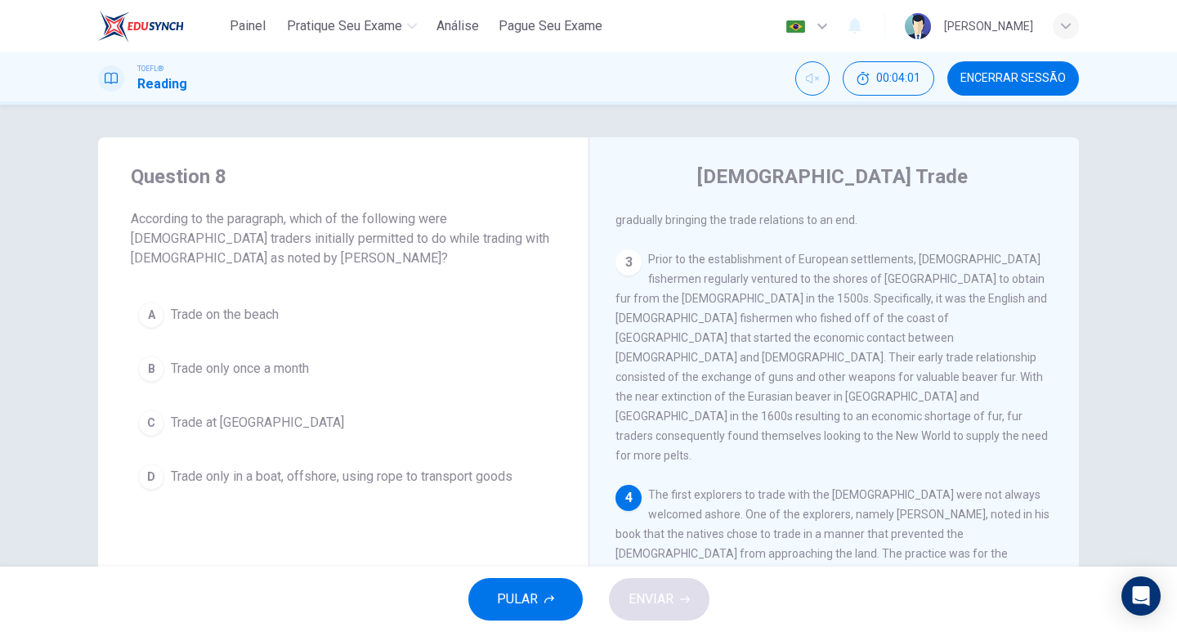
scroll to position [631, 0]
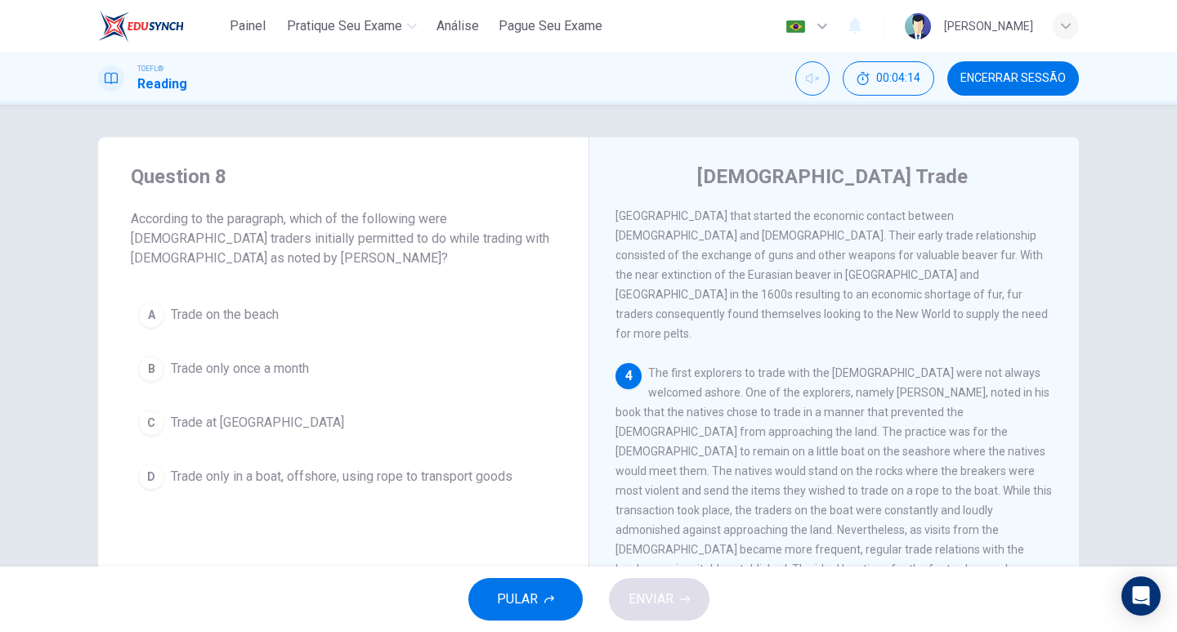
drag, startPoint x: 296, startPoint y: 212, endPoint x: 461, endPoint y: 212, distance: 165.1
click at [461, 212] on span "According to the paragraph, which of the following were [DEMOGRAPHIC_DATA] trad…" at bounding box center [343, 238] width 425 height 59
drag, startPoint x: 752, startPoint y: 362, endPoint x: 842, endPoint y: 369, distance: 90.1
click at [842, 369] on span "The first explorers to trade with the [DEMOGRAPHIC_DATA] were not always welcom…" at bounding box center [833, 480] width 436 height 229
click at [438, 472] on span "Trade only in a boat, offshore, using rope to transport goods" at bounding box center [342, 477] width 342 height 20
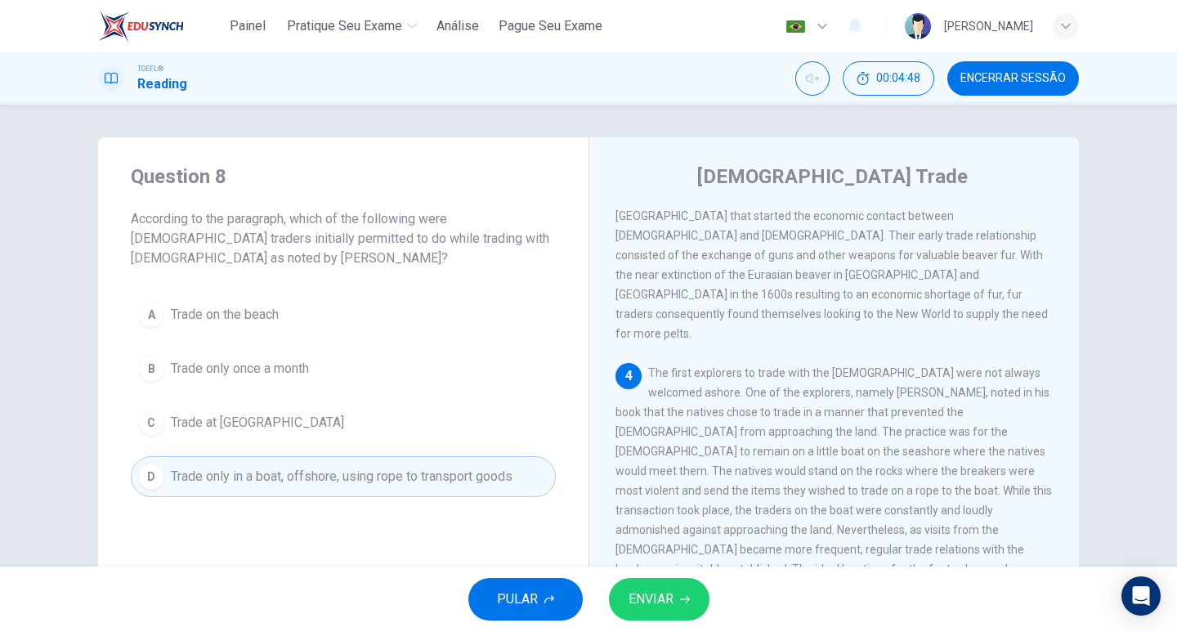
click at [662, 602] on span "ENVIAR" at bounding box center [650, 599] width 45 height 23
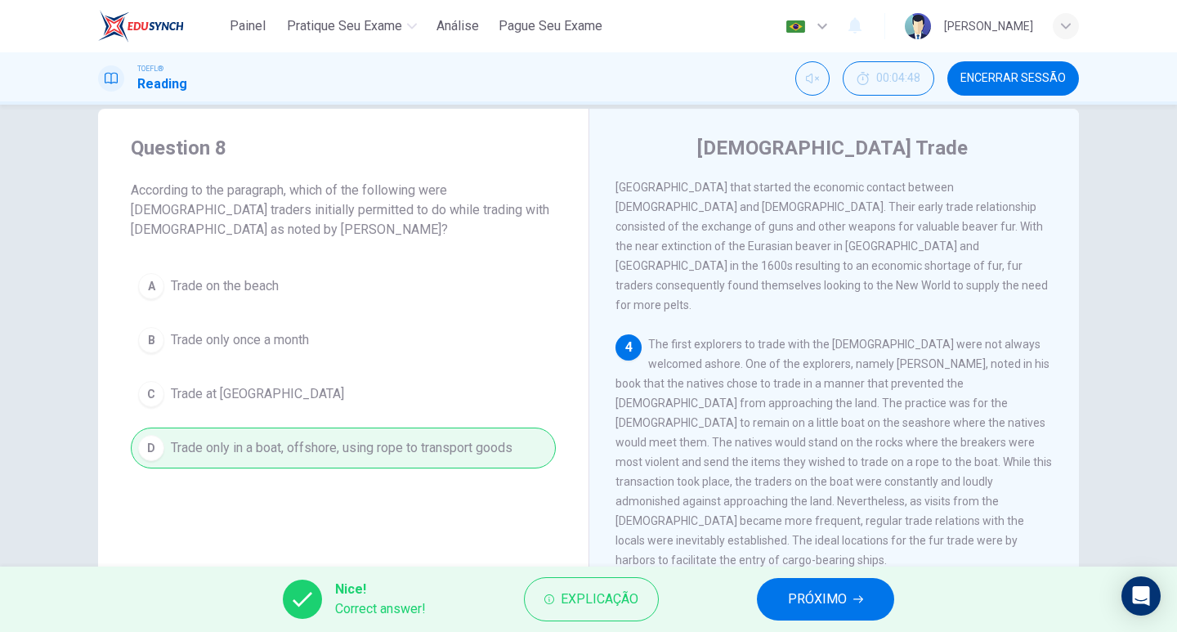
scroll to position [8, 0]
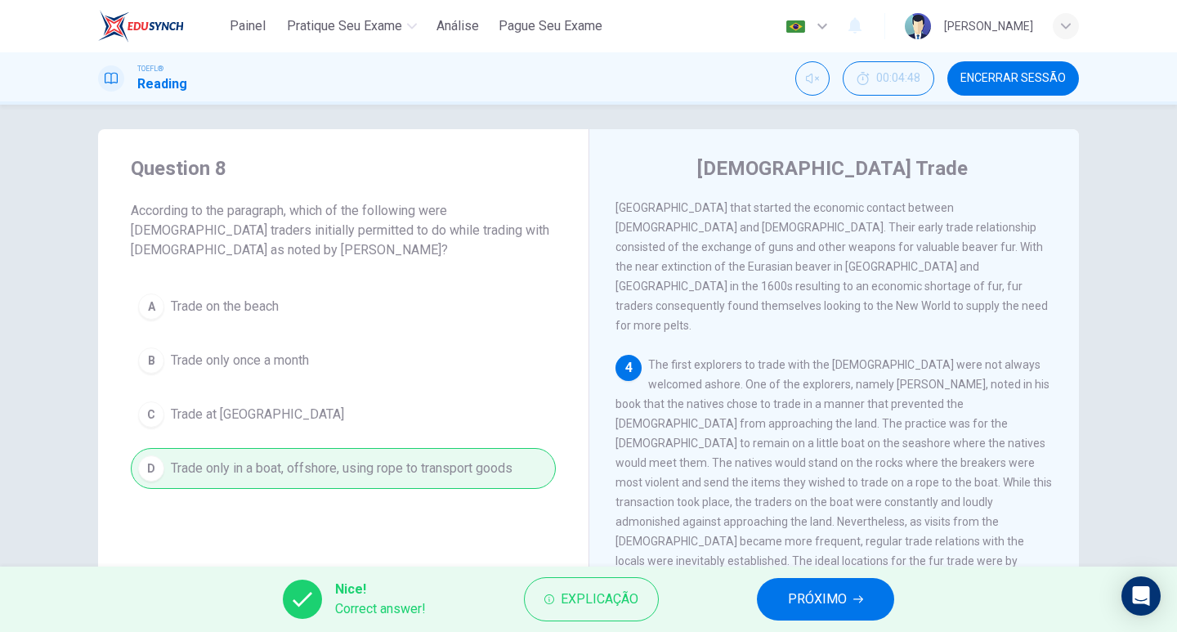
click at [807, 606] on span "PRÓXIMO" at bounding box center [817, 599] width 59 height 23
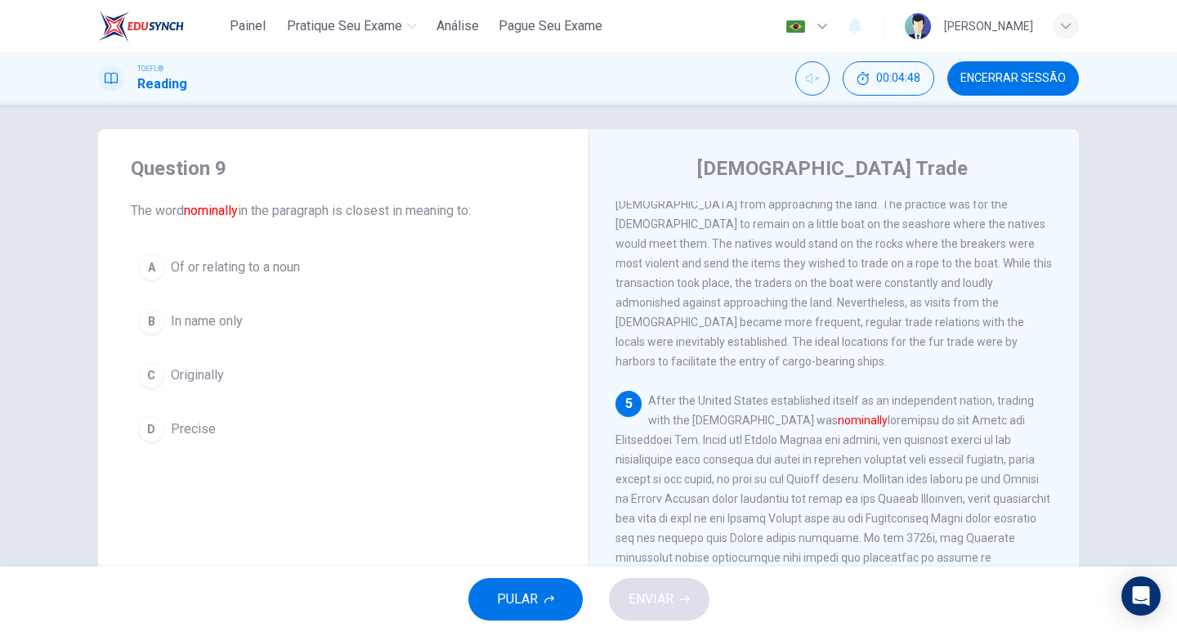
scroll to position [854, 0]
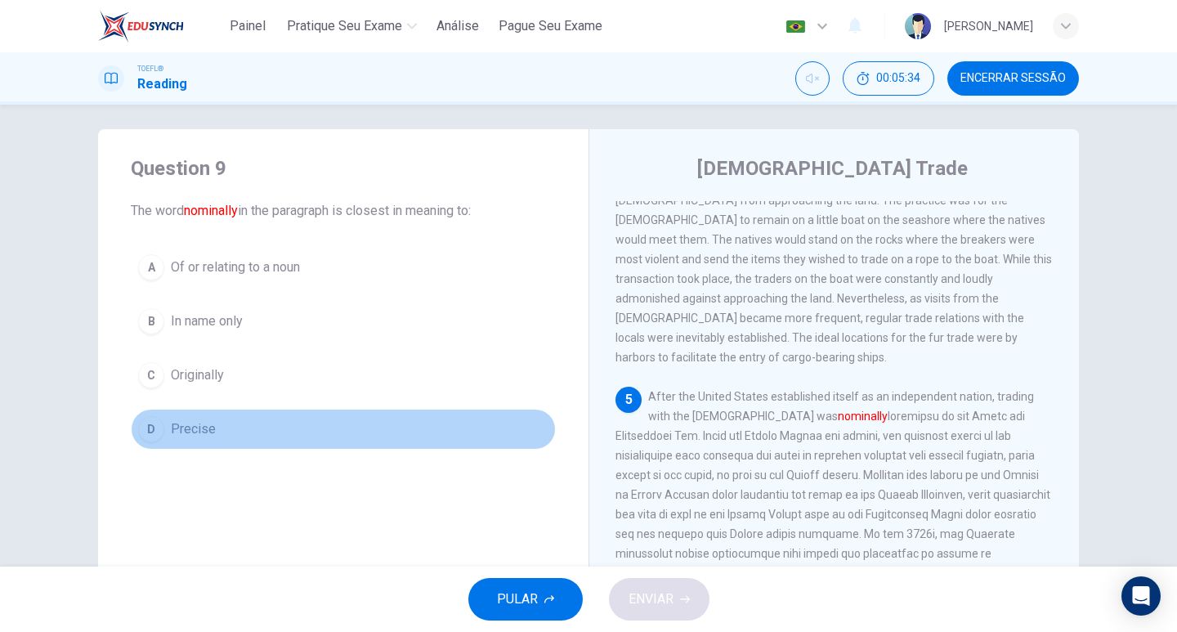
click at [202, 425] on span "Precise" at bounding box center [193, 429] width 45 height 20
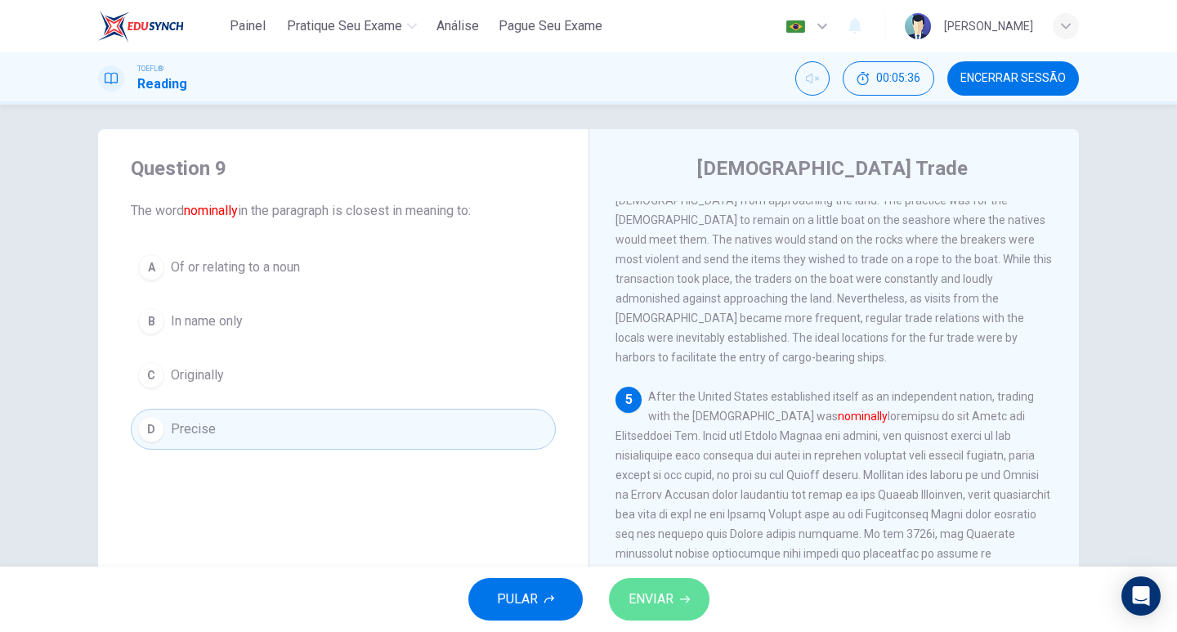
click at [652, 602] on span "ENVIAR" at bounding box center [650, 599] width 45 height 23
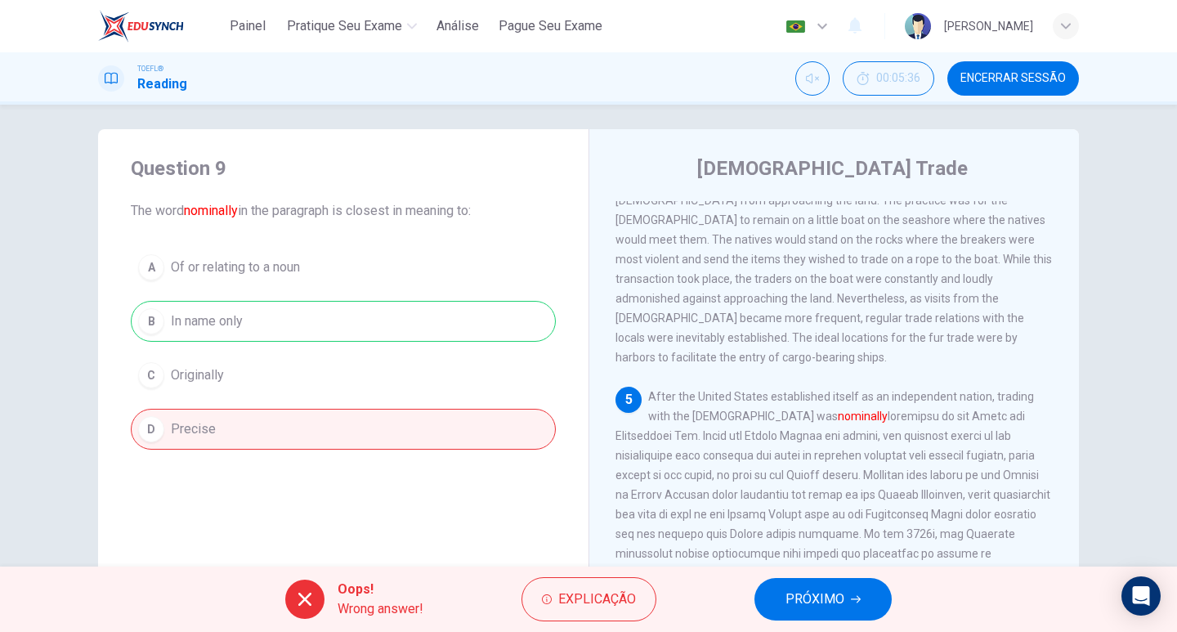
click at [433, 317] on div "A Of or relating to a noun B In name only C Originally D Precise" at bounding box center [343, 348] width 425 height 203
click at [810, 597] on span "PRÓXIMO" at bounding box center [814, 599] width 59 height 23
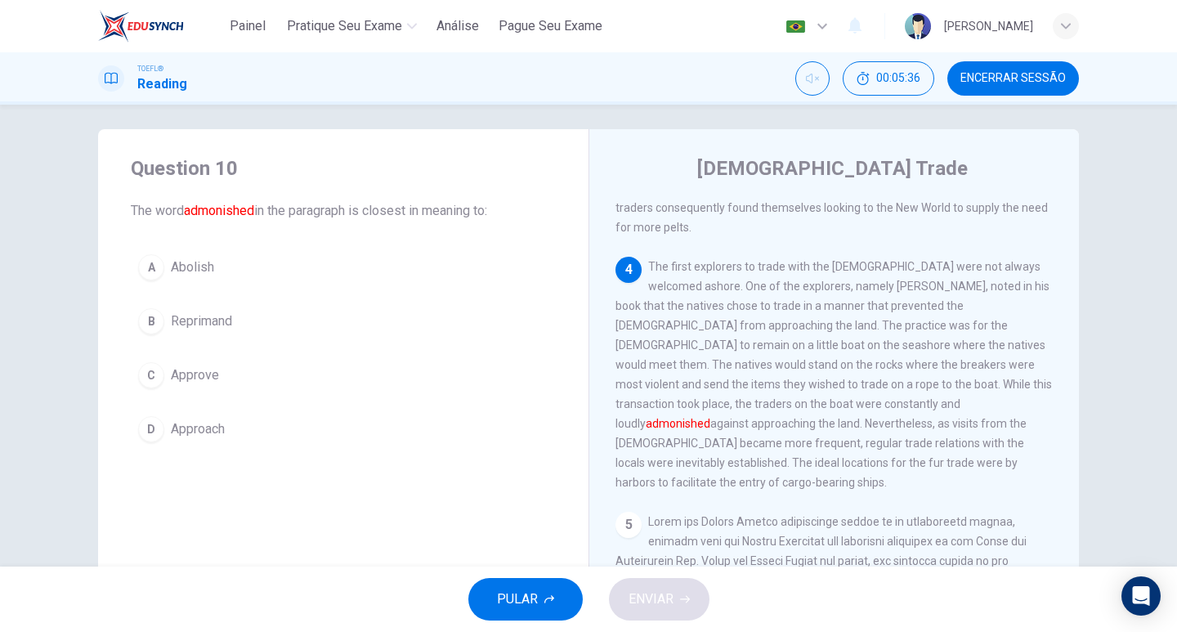
scroll to position [713, 0]
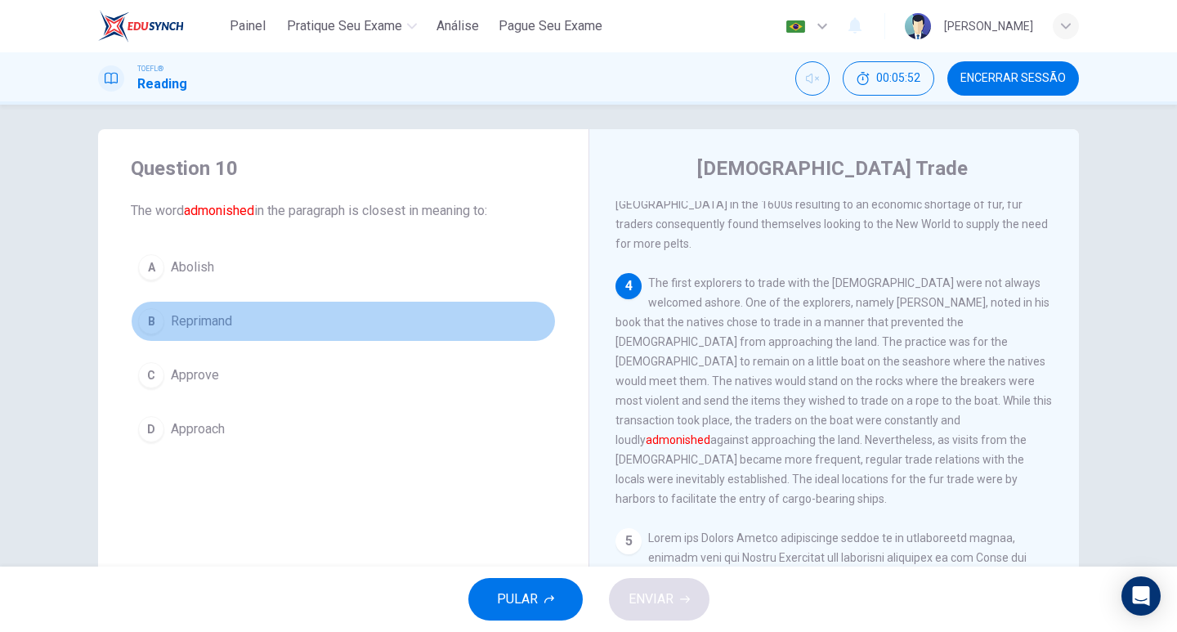
click at [268, 320] on button "B Reprimand" at bounding box center [343, 321] width 425 height 41
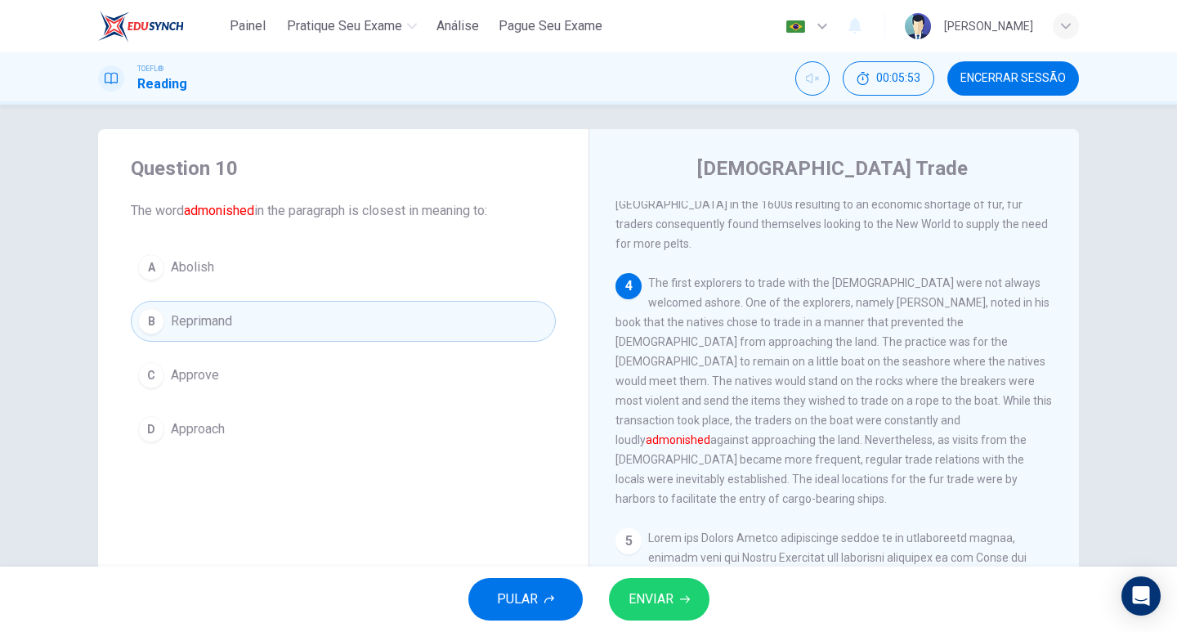
click at [686, 598] on icon "button" at bounding box center [685, 599] width 10 height 10
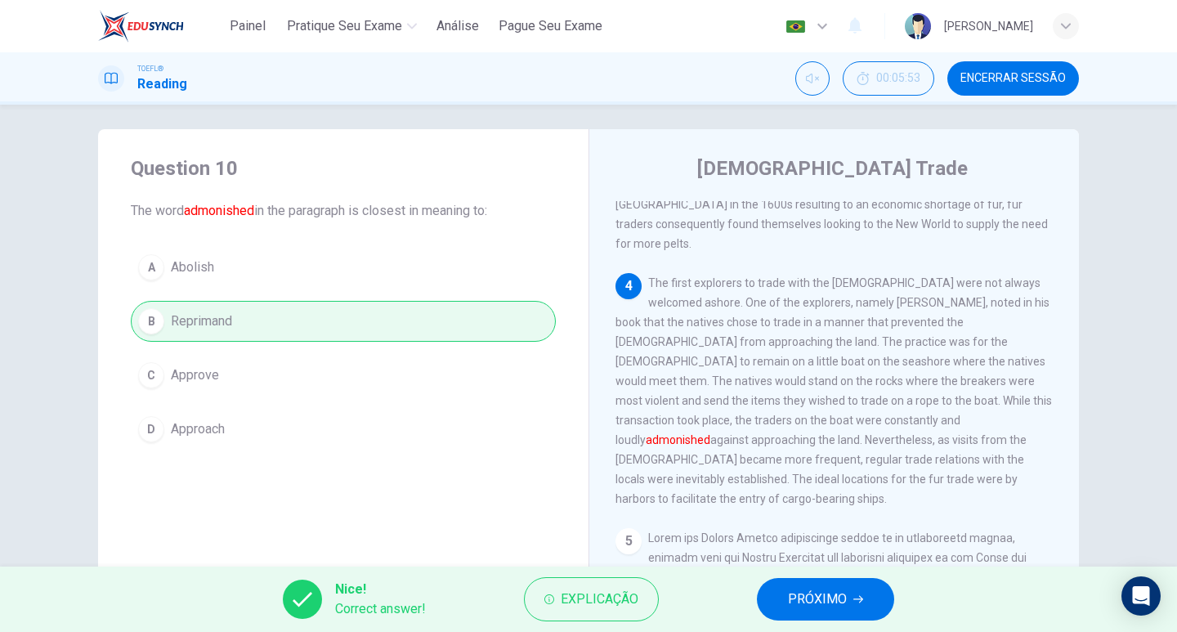
click at [825, 589] on span "PRÓXIMO" at bounding box center [817, 599] width 59 height 23
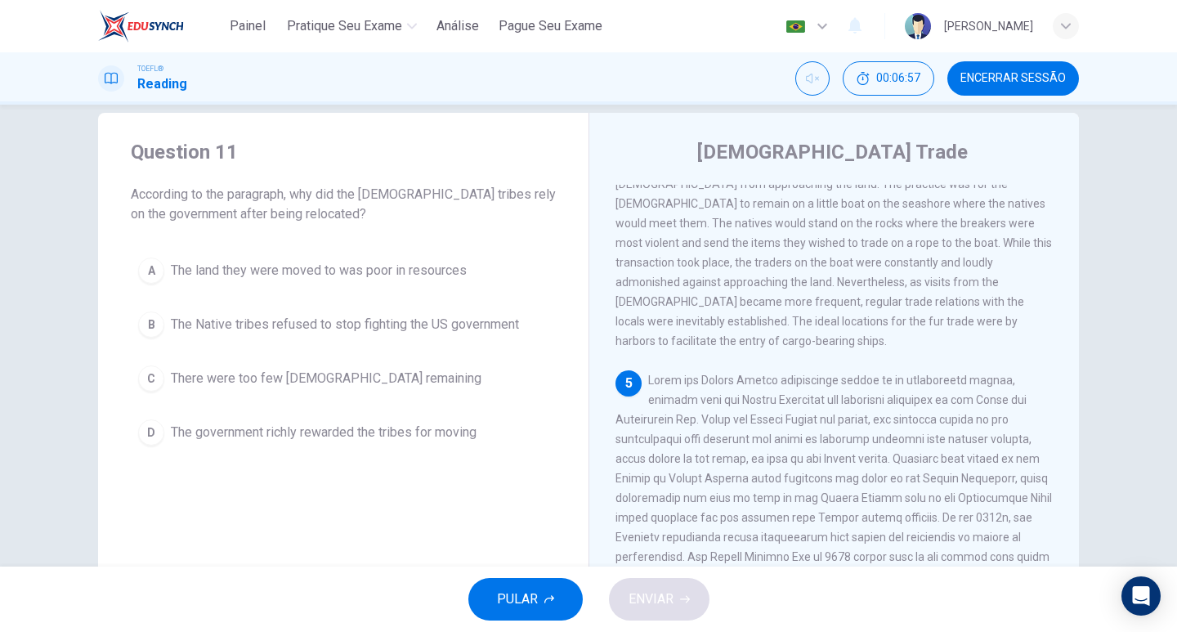
scroll to position [8, 0]
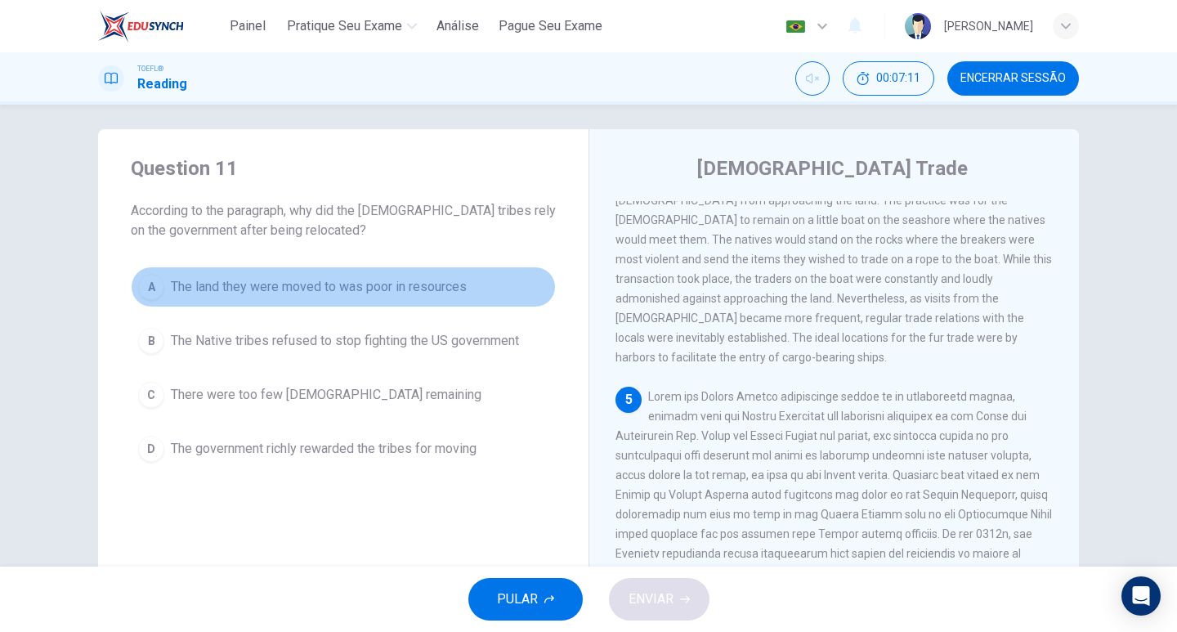
click at [402, 280] on span "The land they were moved to was poor in resources" at bounding box center [319, 287] width 296 height 20
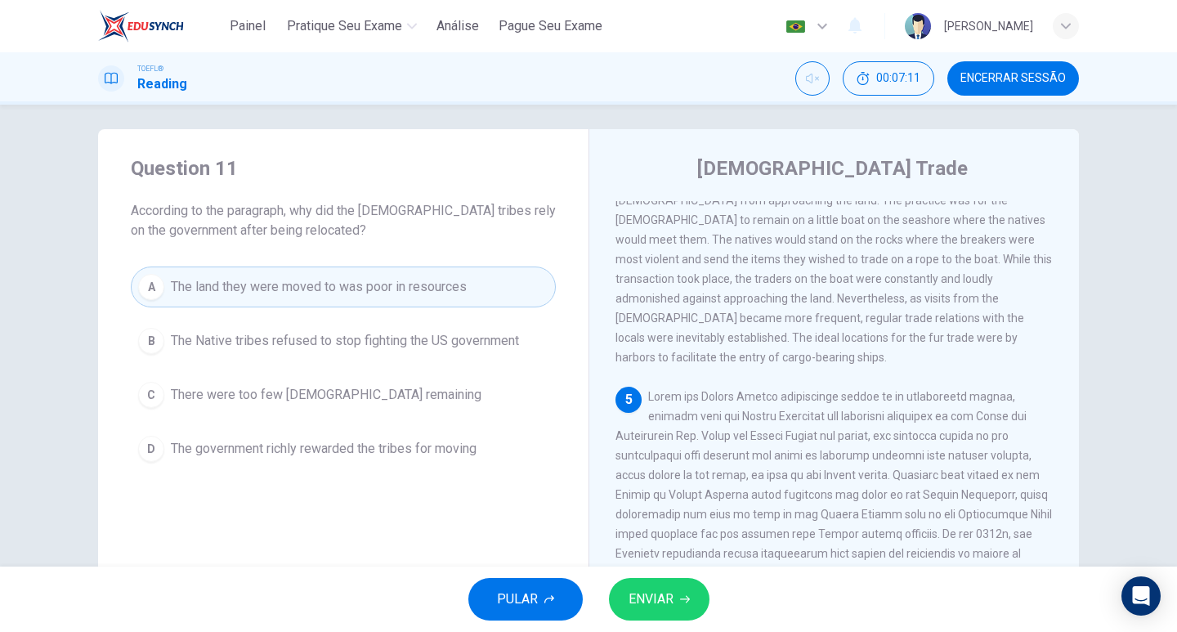
click at [650, 588] on span "ENVIAR" at bounding box center [650, 599] width 45 height 23
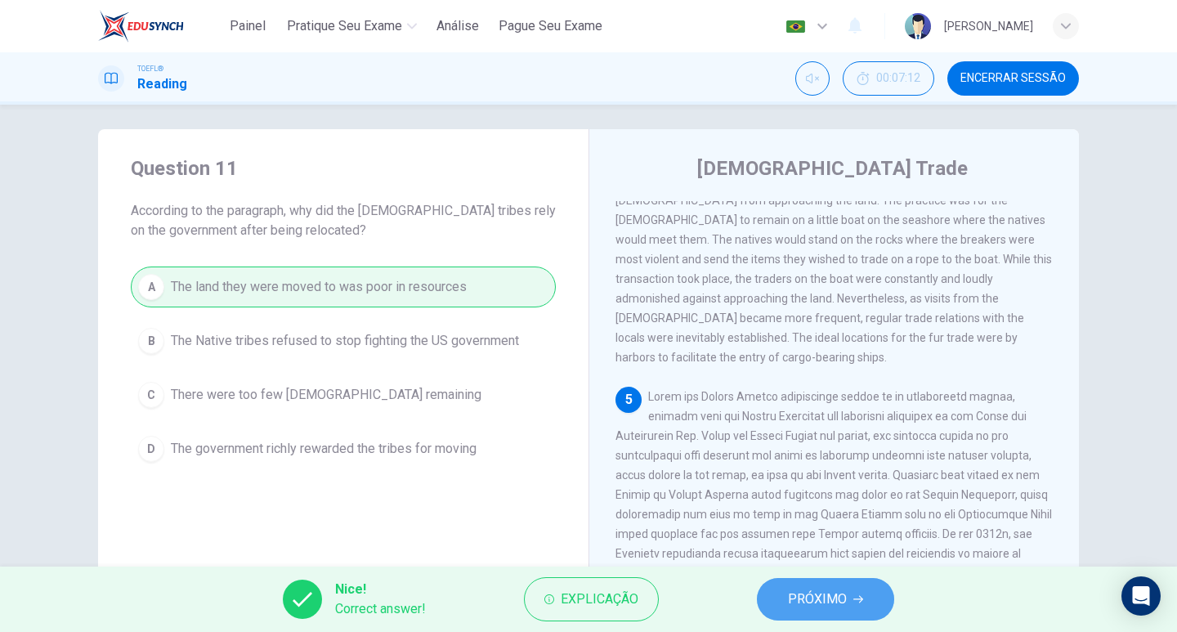
click at [833, 606] on span "PRÓXIMO" at bounding box center [817, 599] width 59 height 23
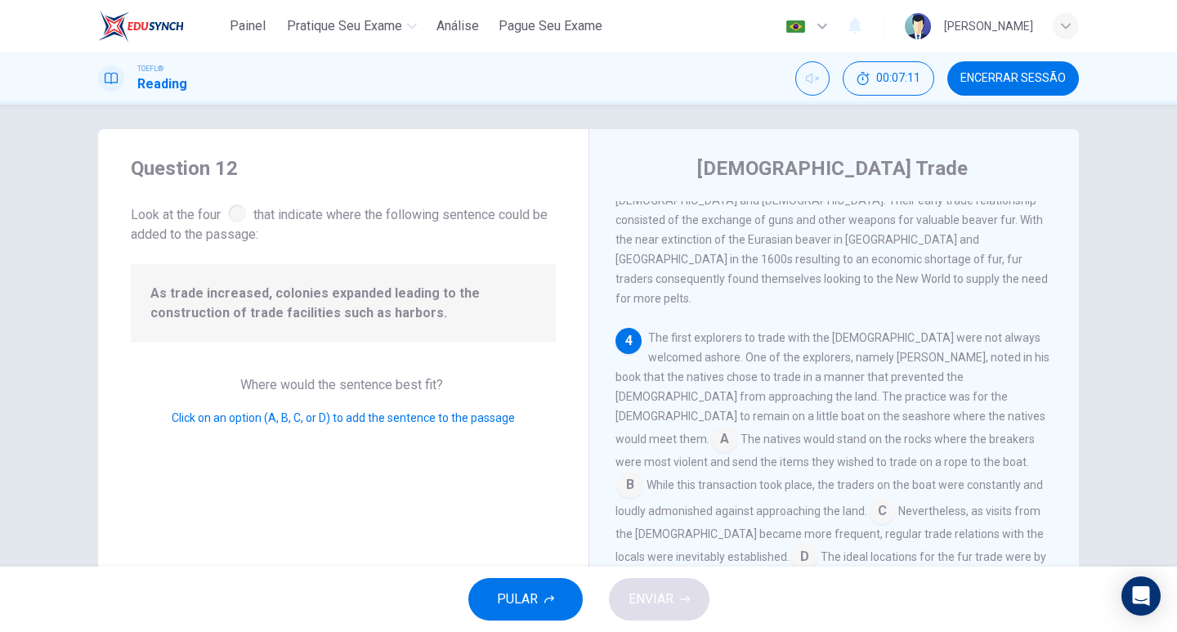
scroll to position [668, 0]
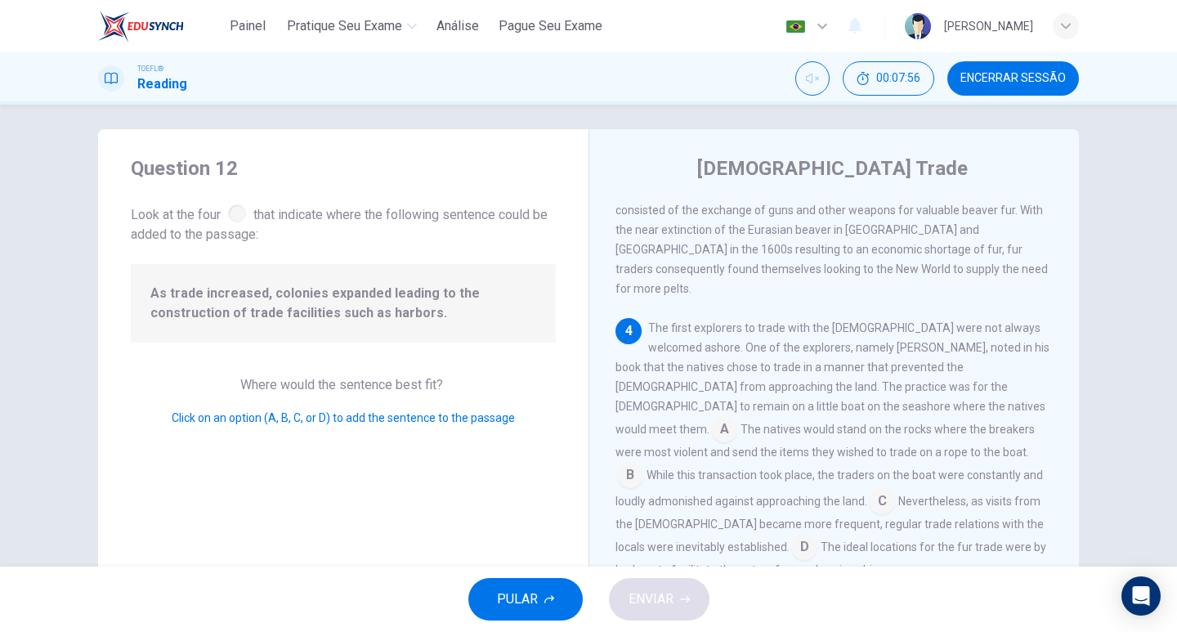
click at [817, 535] on input at bounding box center [804, 548] width 26 height 26
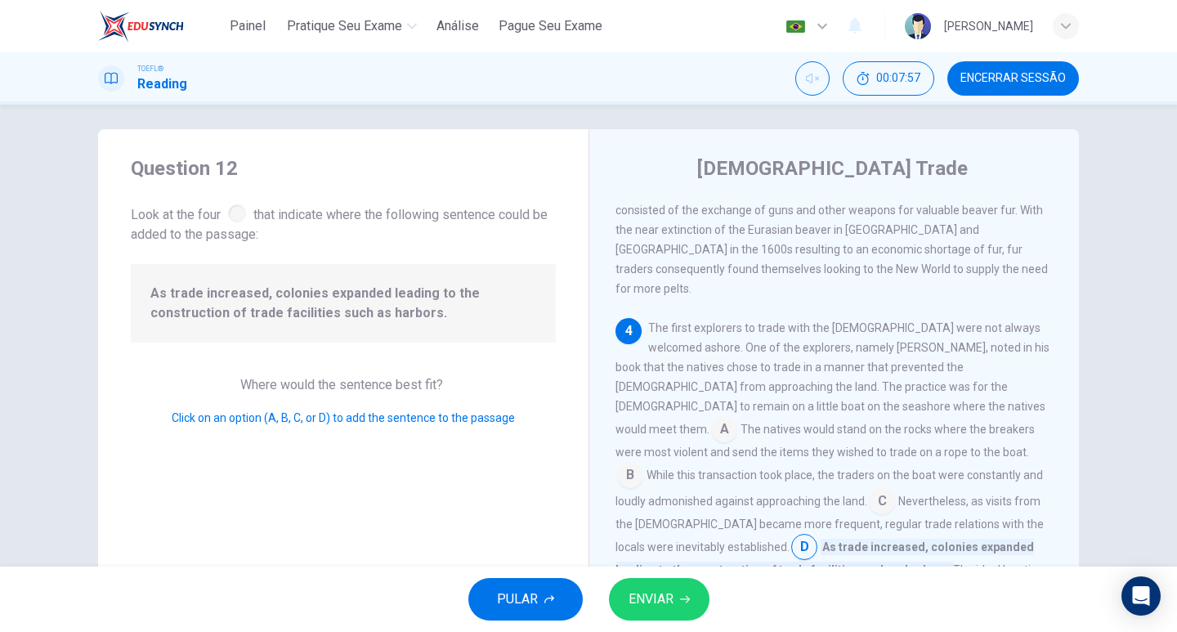
click at [663, 596] on span "ENVIAR" at bounding box center [650, 599] width 45 height 23
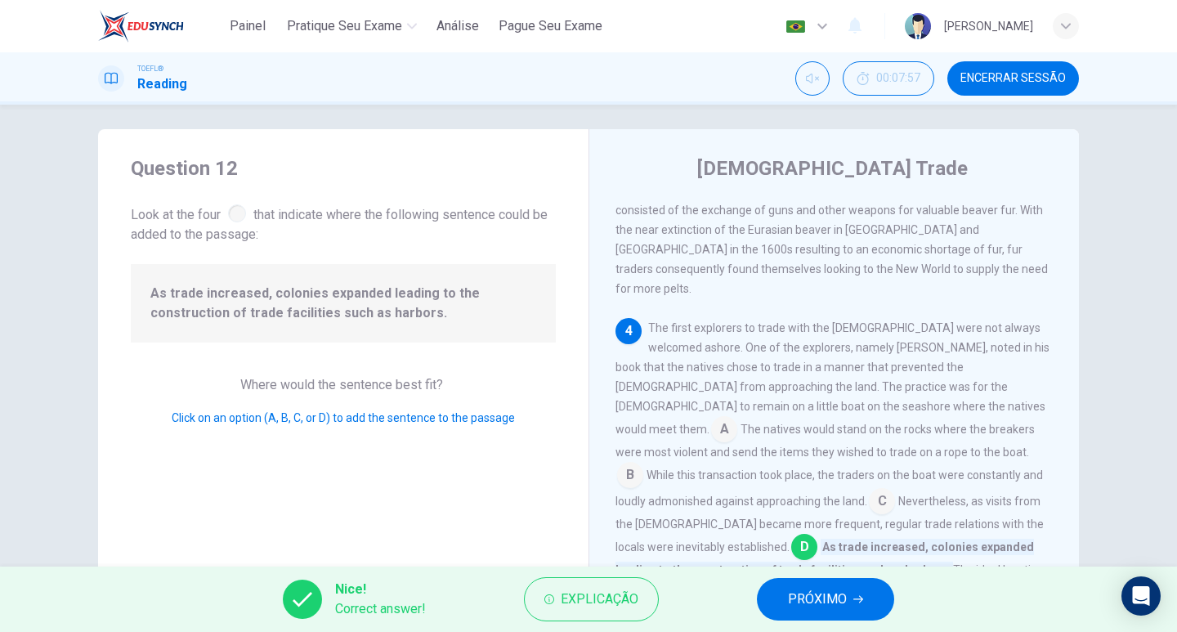
click at [812, 601] on span "PRÓXIMO" at bounding box center [817, 599] width 59 height 23
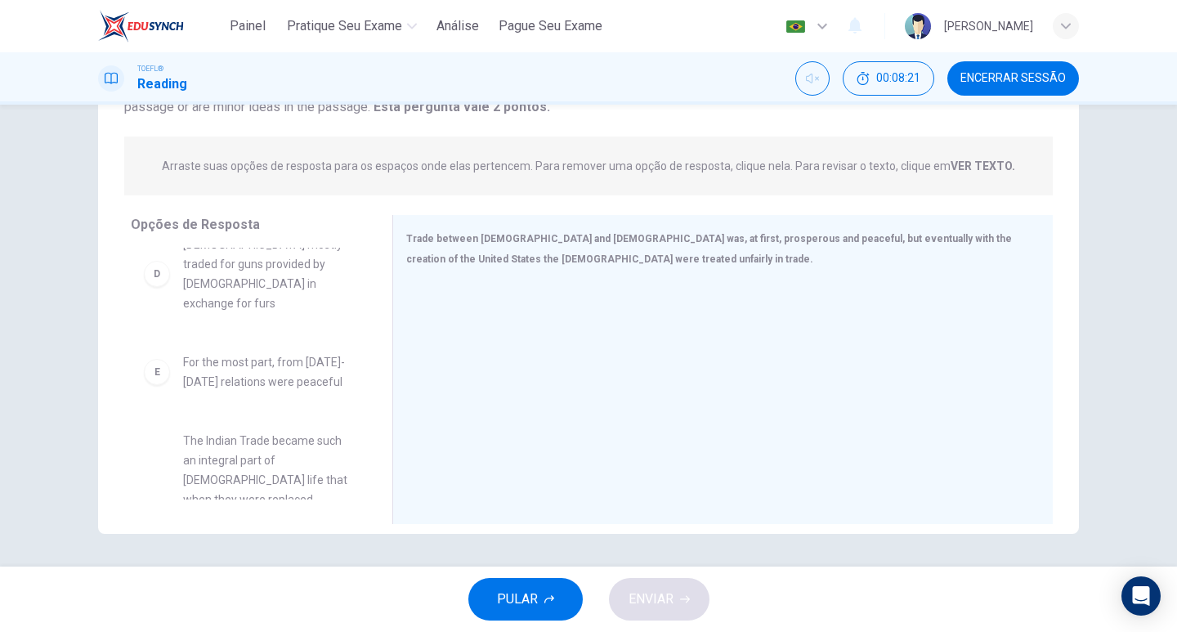
scroll to position [402, 0]
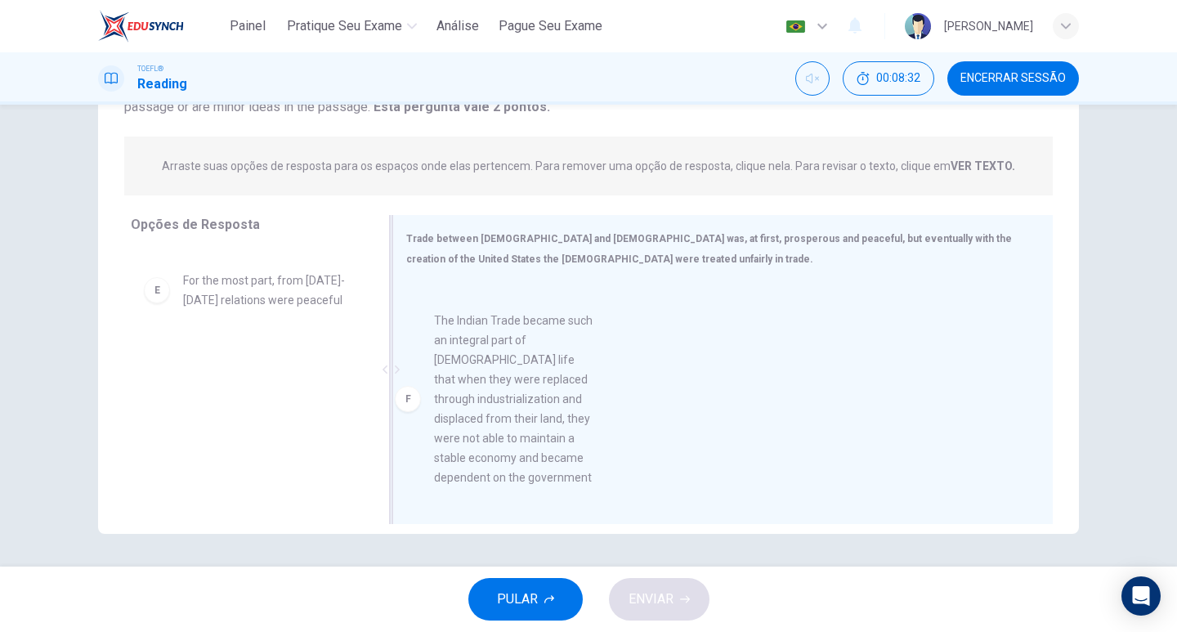
drag, startPoint x: 249, startPoint y: 419, endPoint x: 526, endPoint y: 427, distance: 276.3
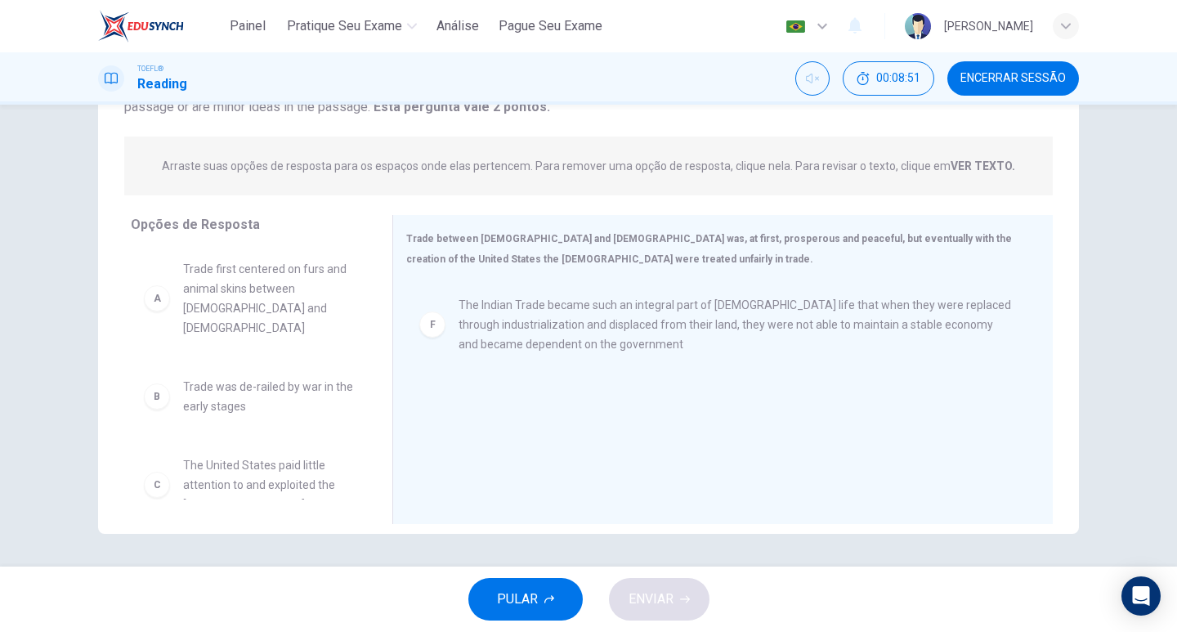
scroll to position [0, 0]
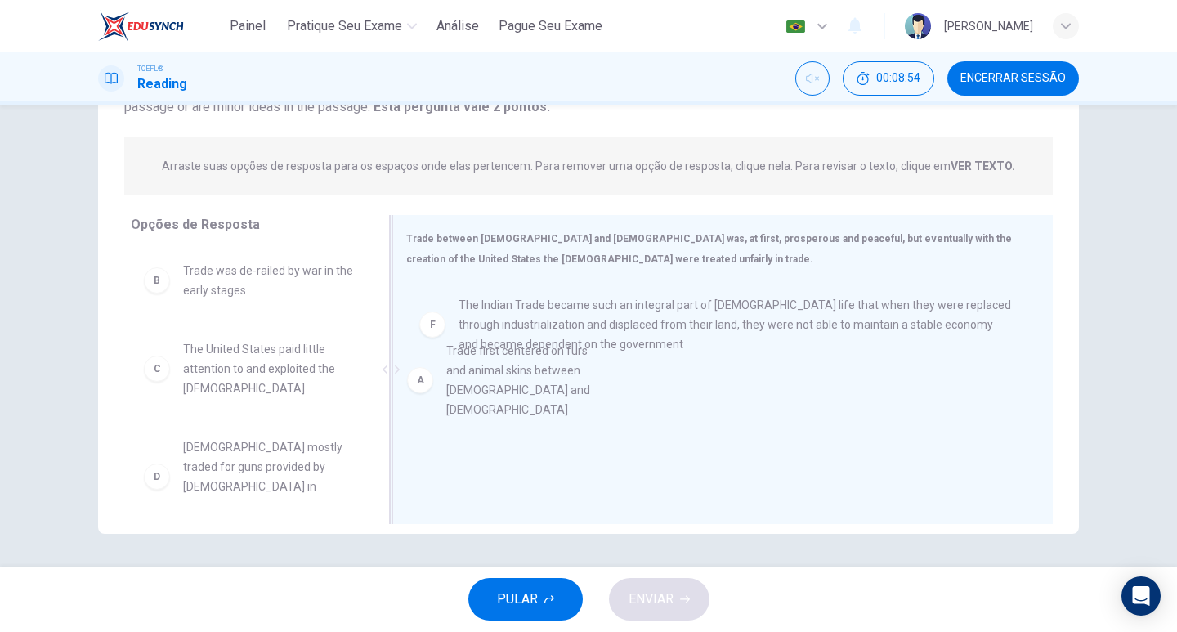
drag, startPoint x: 256, startPoint y: 311, endPoint x: 530, endPoint y: 400, distance: 288.2
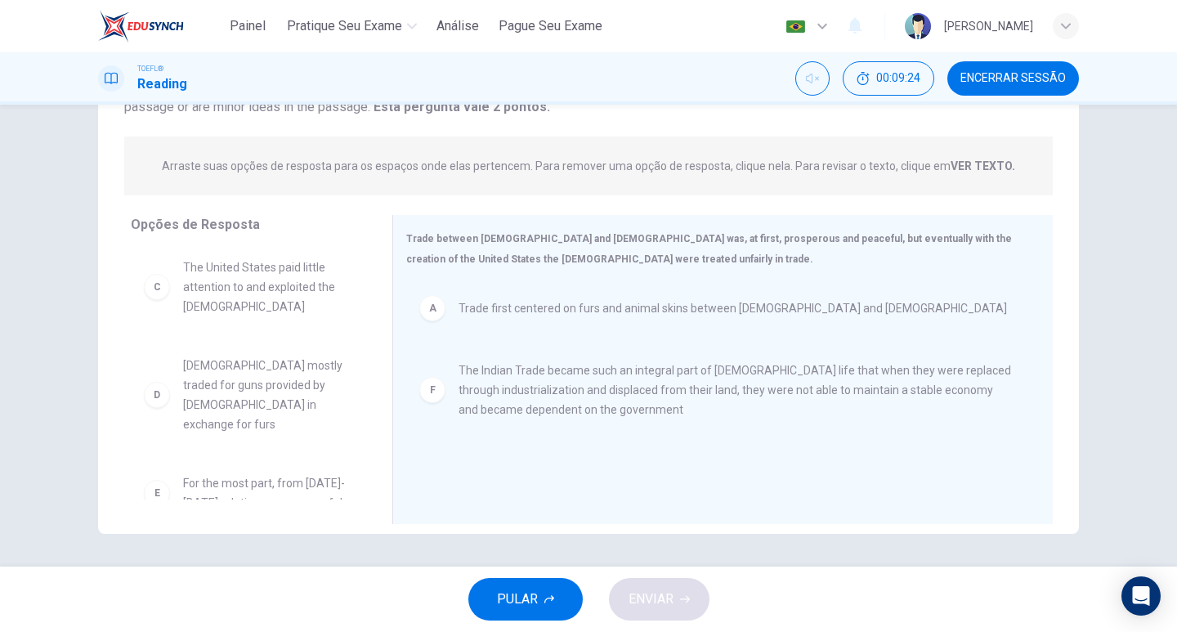
scroll to position [88, 0]
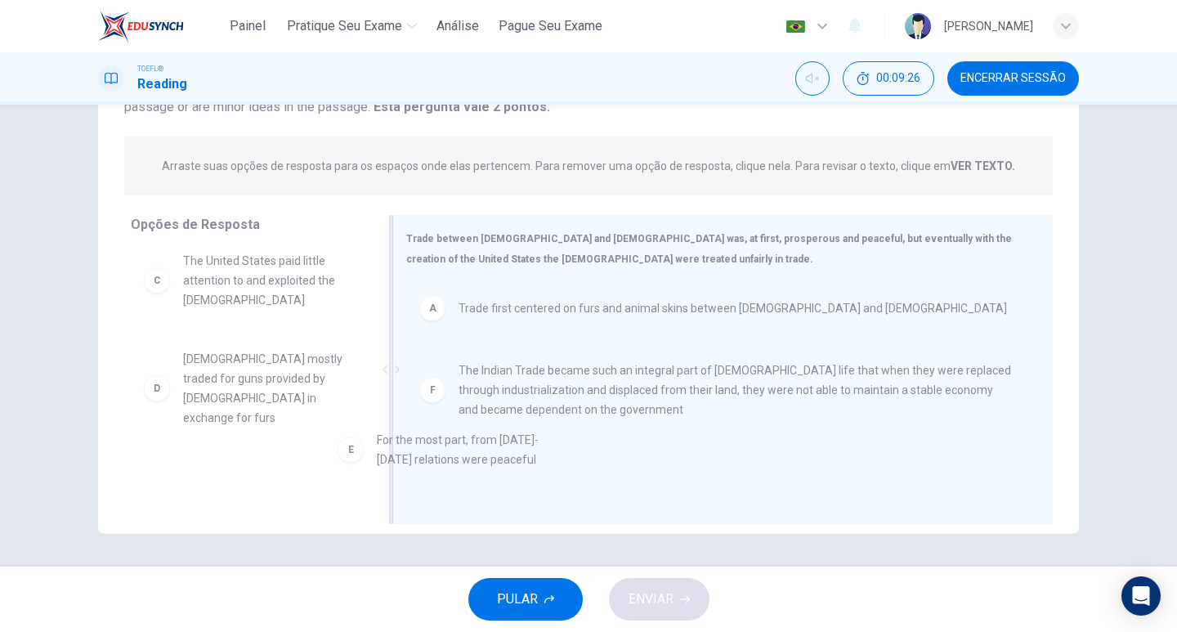
drag, startPoint x: 294, startPoint y: 469, endPoint x: 513, endPoint y: 457, distance: 219.4
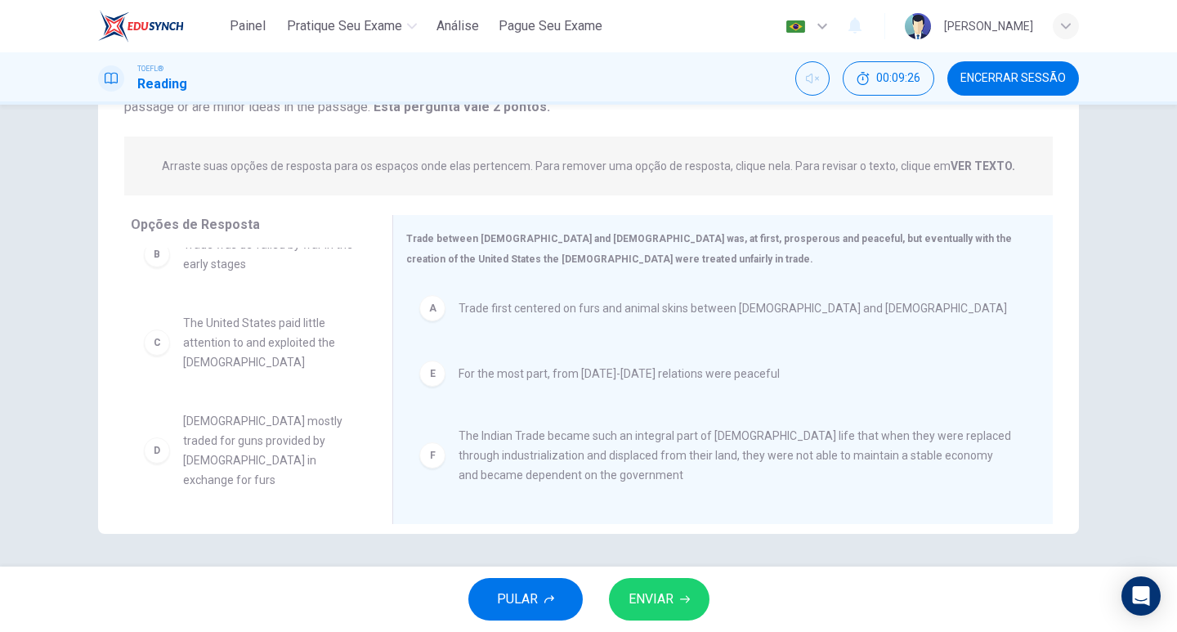
scroll to position [10, 0]
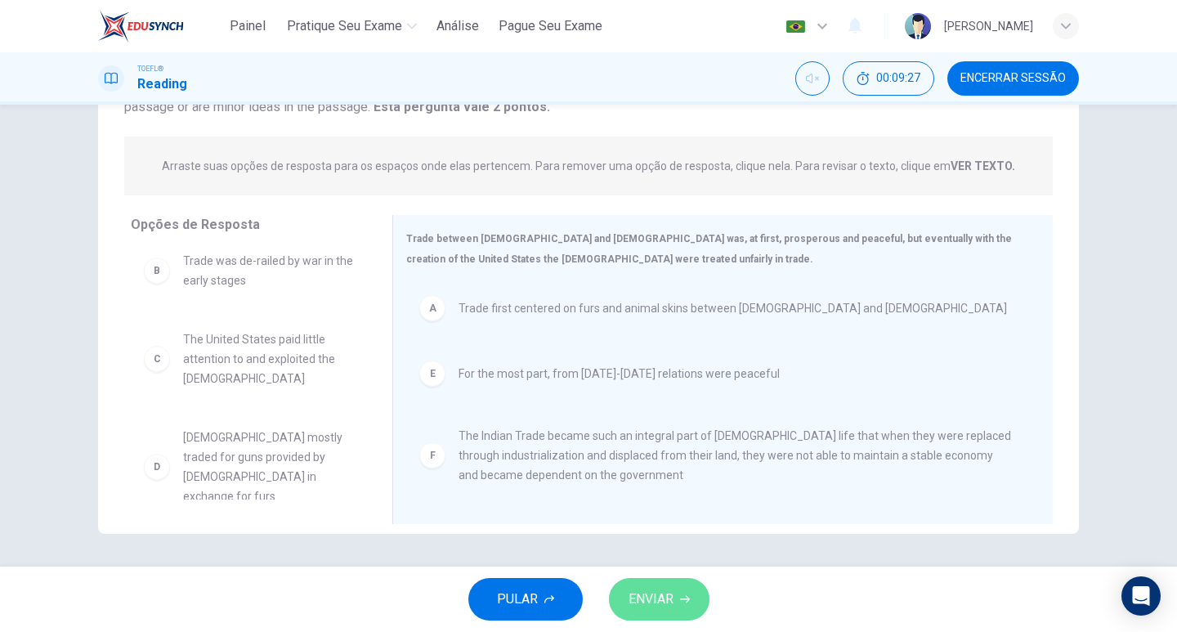
click at [646, 600] on span "ENVIAR" at bounding box center [650, 599] width 45 height 23
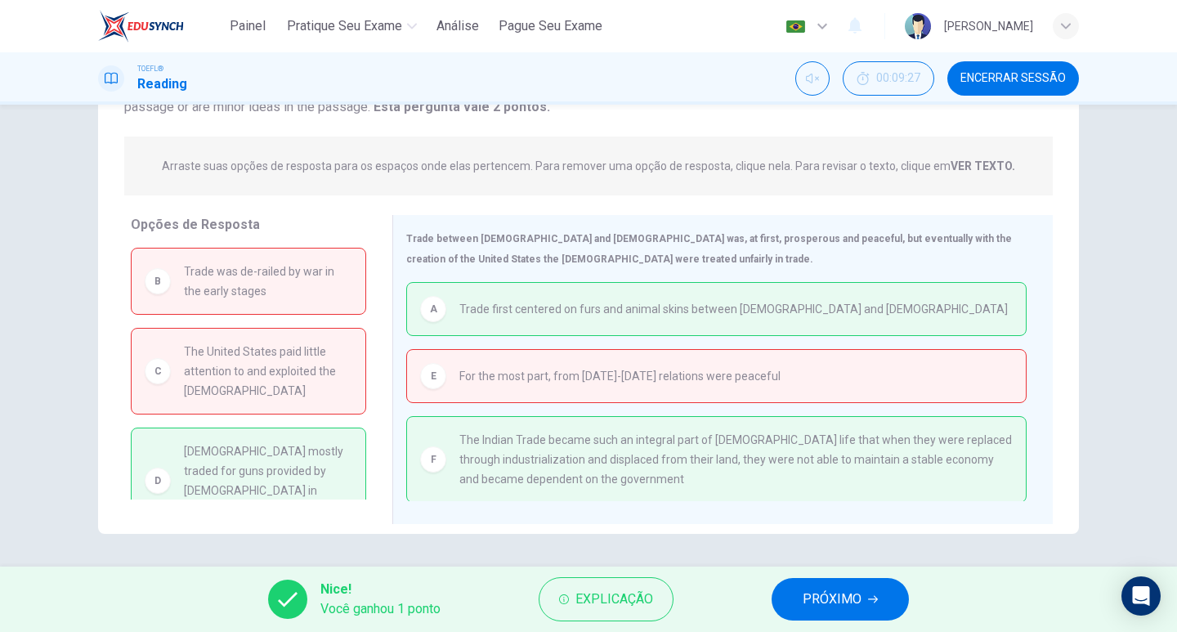
scroll to position [15, 0]
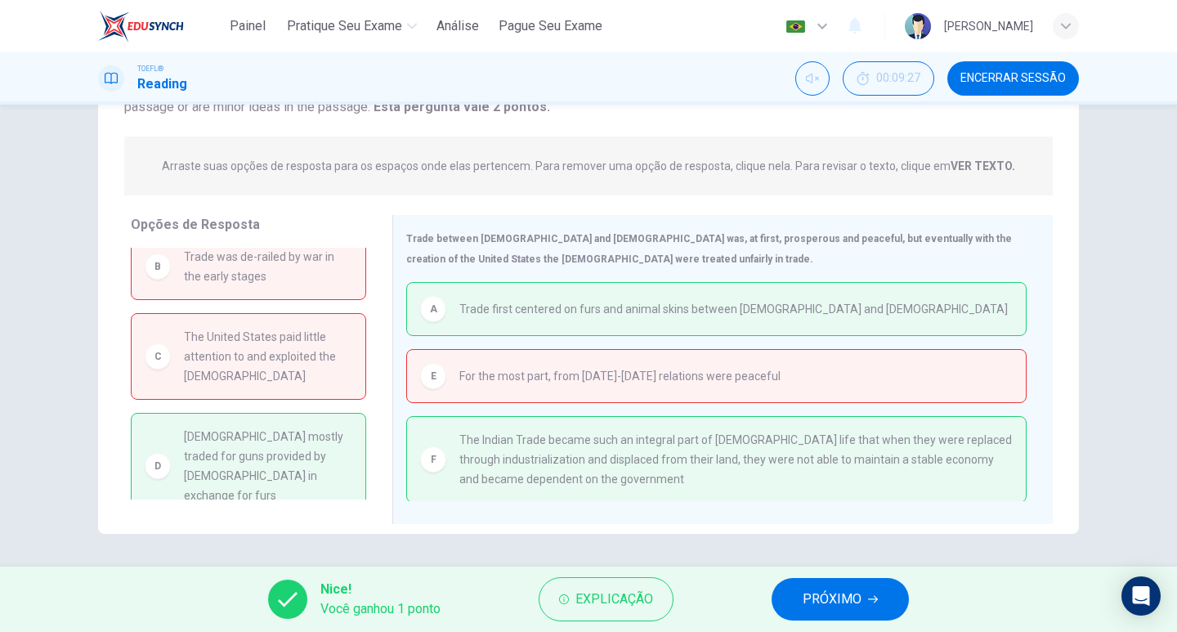
click at [814, 591] on span "PRÓXIMO" at bounding box center [832, 599] width 59 height 23
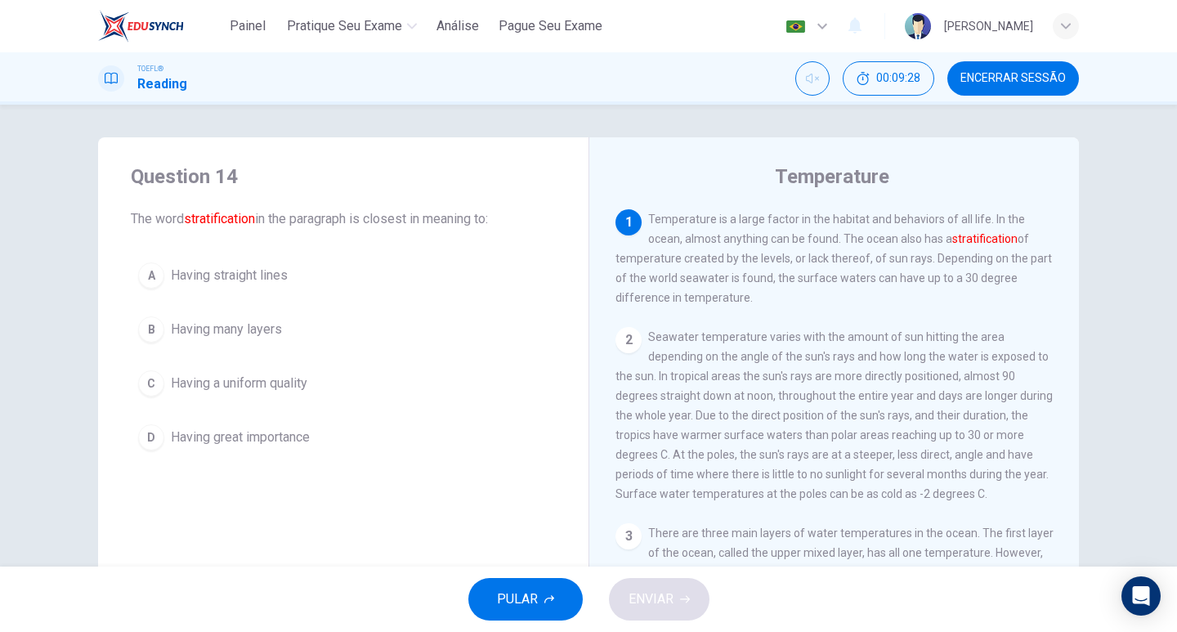
click at [1015, 74] on span "Encerrar Sessão" at bounding box center [1012, 78] width 105 height 13
